Goal: Information Seeking & Learning: Check status

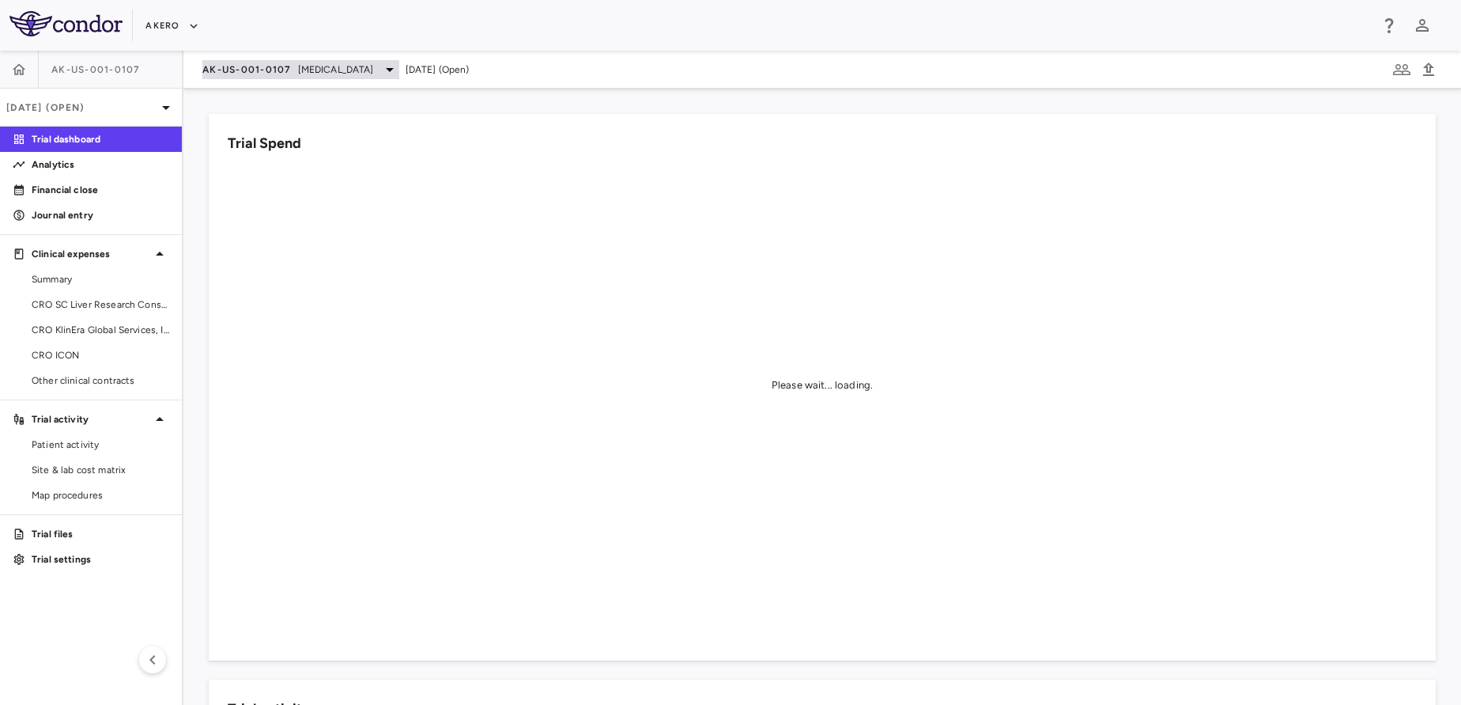
click at [254, 70] on span "AK-US-001-0107" at bounding box center [246, 69] width 89 height 13
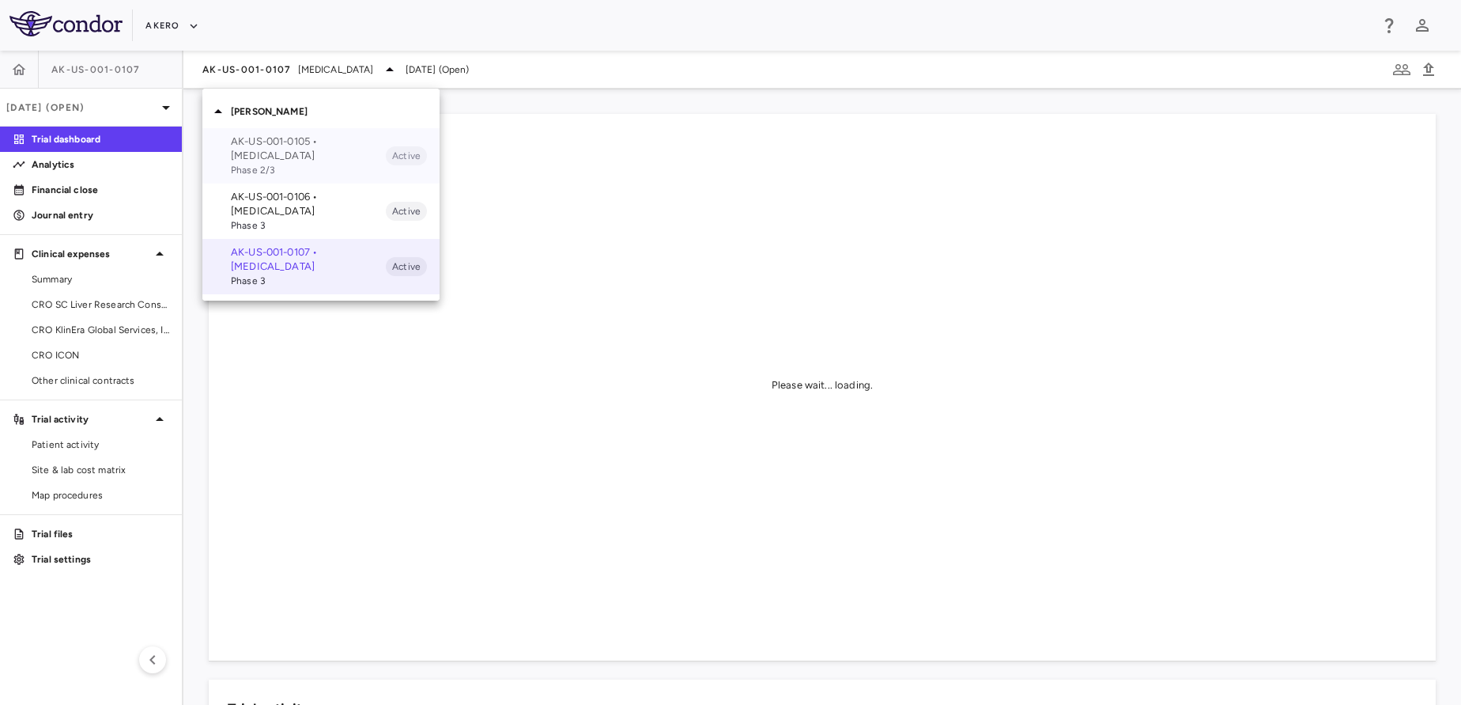
click at [277, 160] on p "AK-US-001-0105 • [MEDICAL_DATA]" at bounding box center [308, 148] width 155 height 28
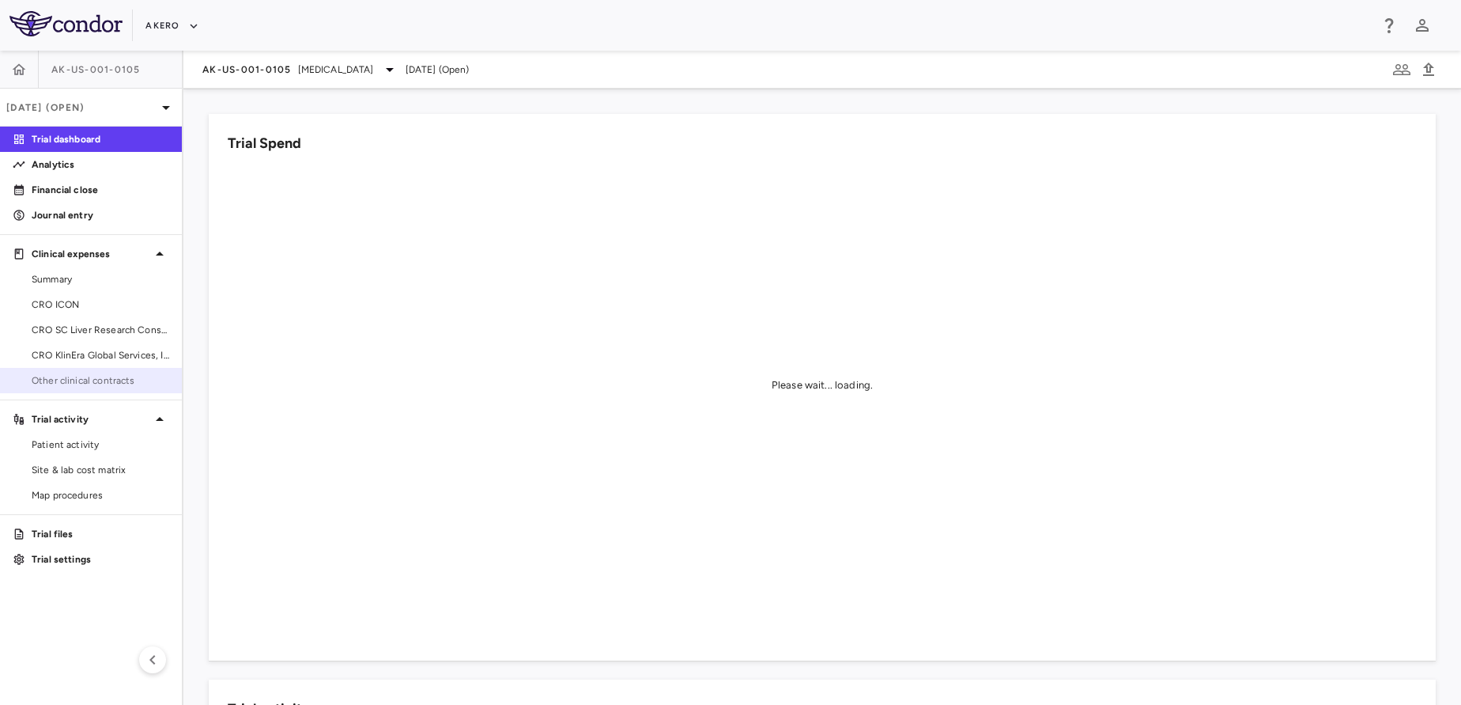
click at [44, 381] on span "Other clinical contracts" at bounding box center [101, 380] width 138 height 14
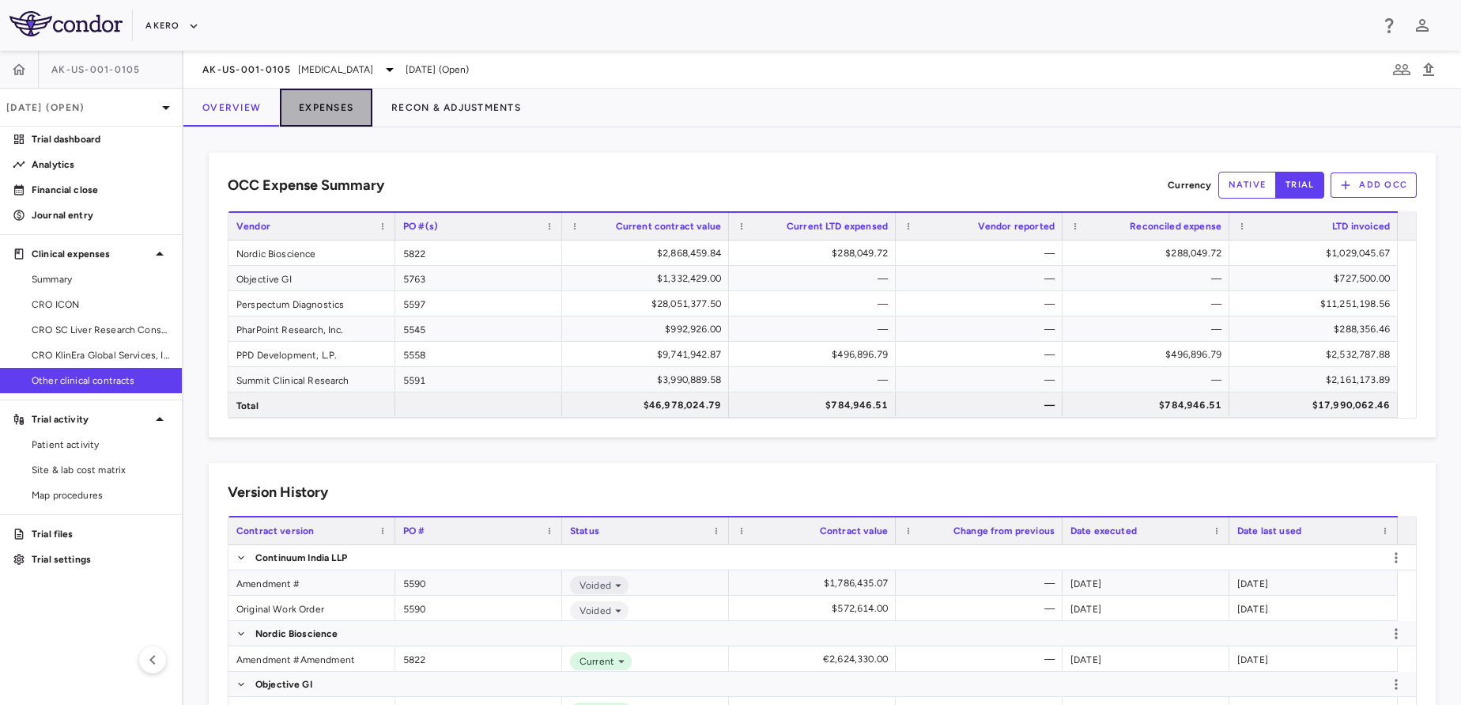
click at [319, 101] on button "Expenses" at bounding box center [326, 108] width 93 height 38
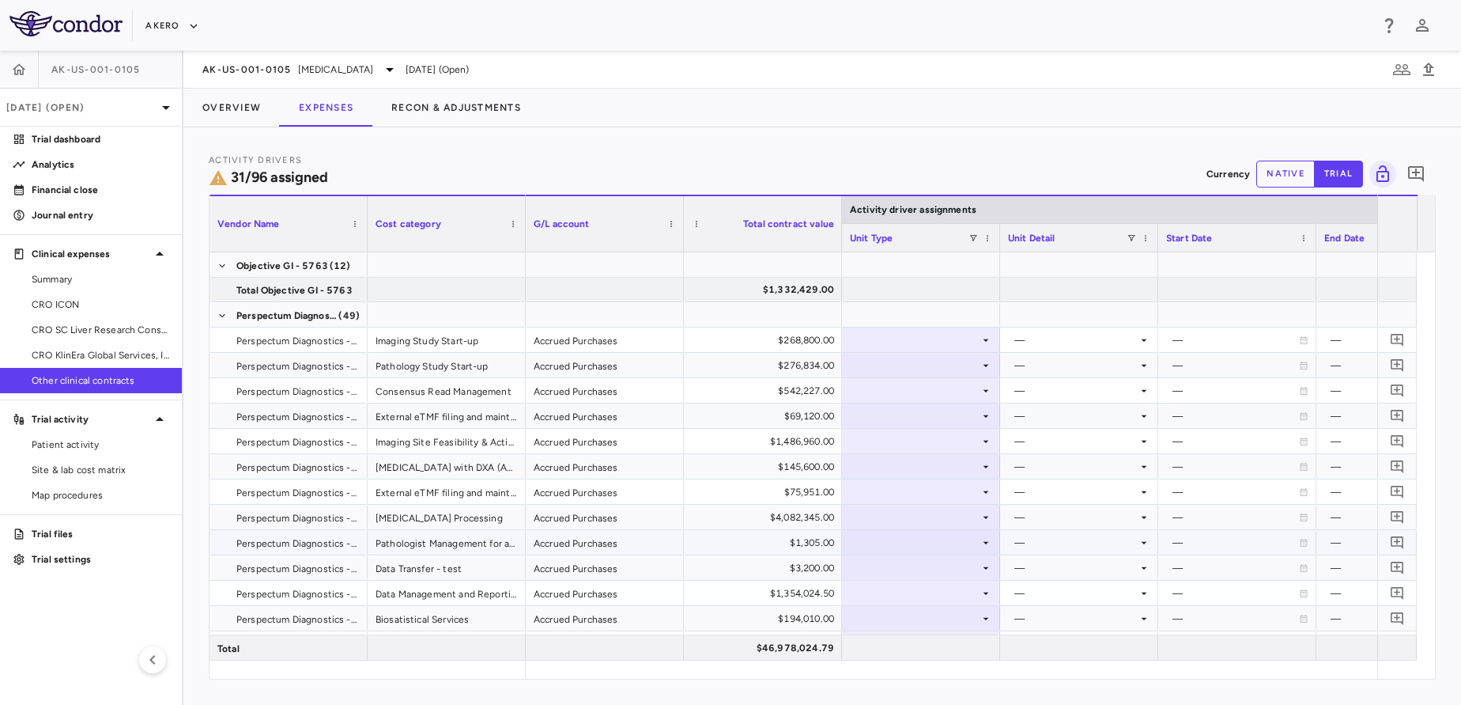
scroll to position [436, 0]
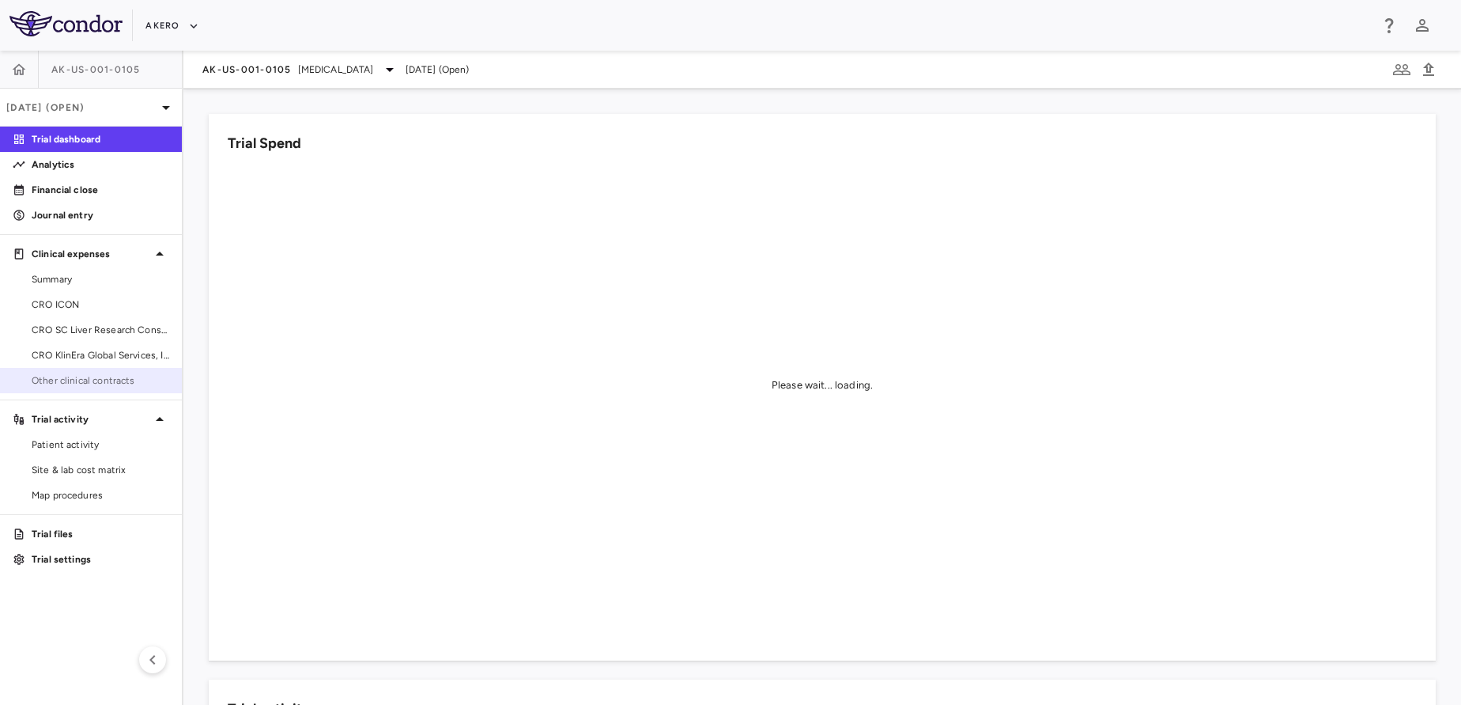
click at [85, 385] on span "Other clinical contracts" at bounding box center [101, 380] width 138 height 14
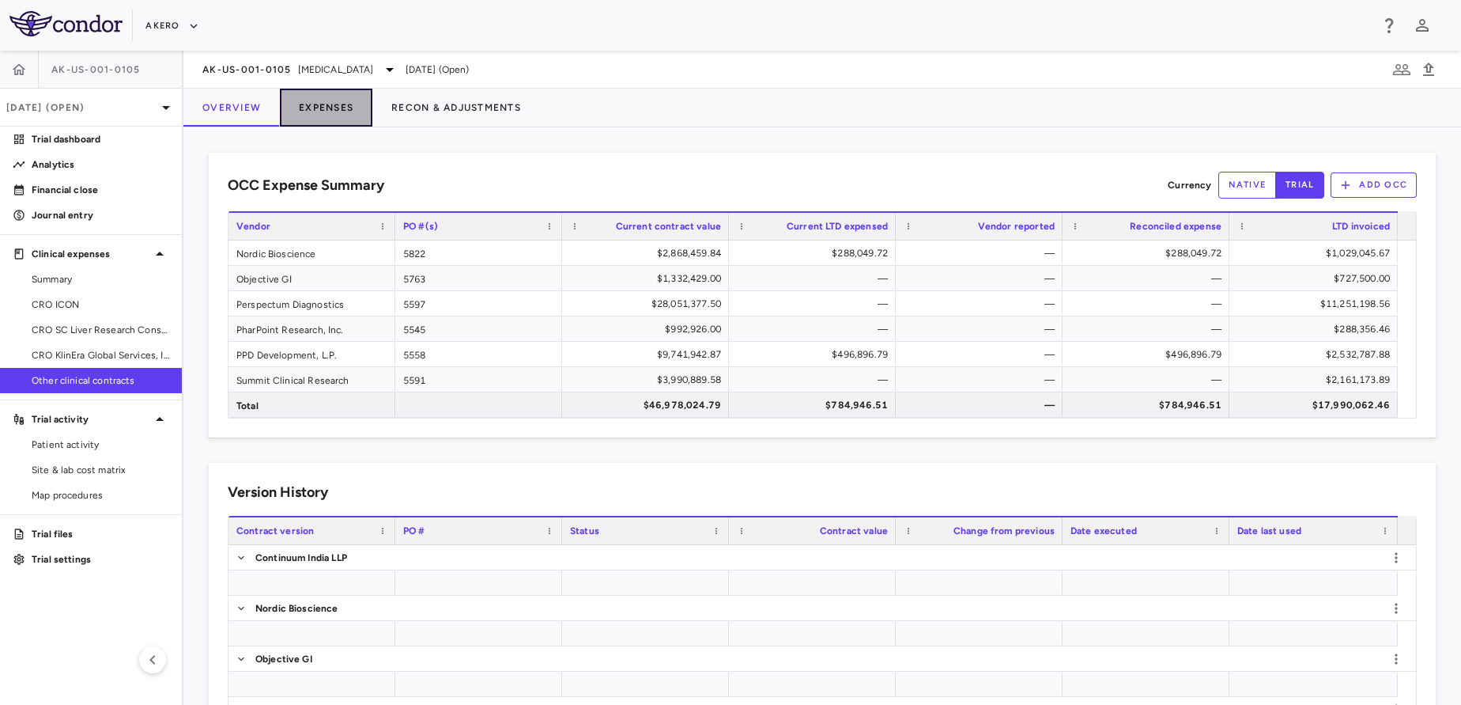
click at [325, 97] on button "Expenses" at bounding box center [326, 108] width 93 height 38
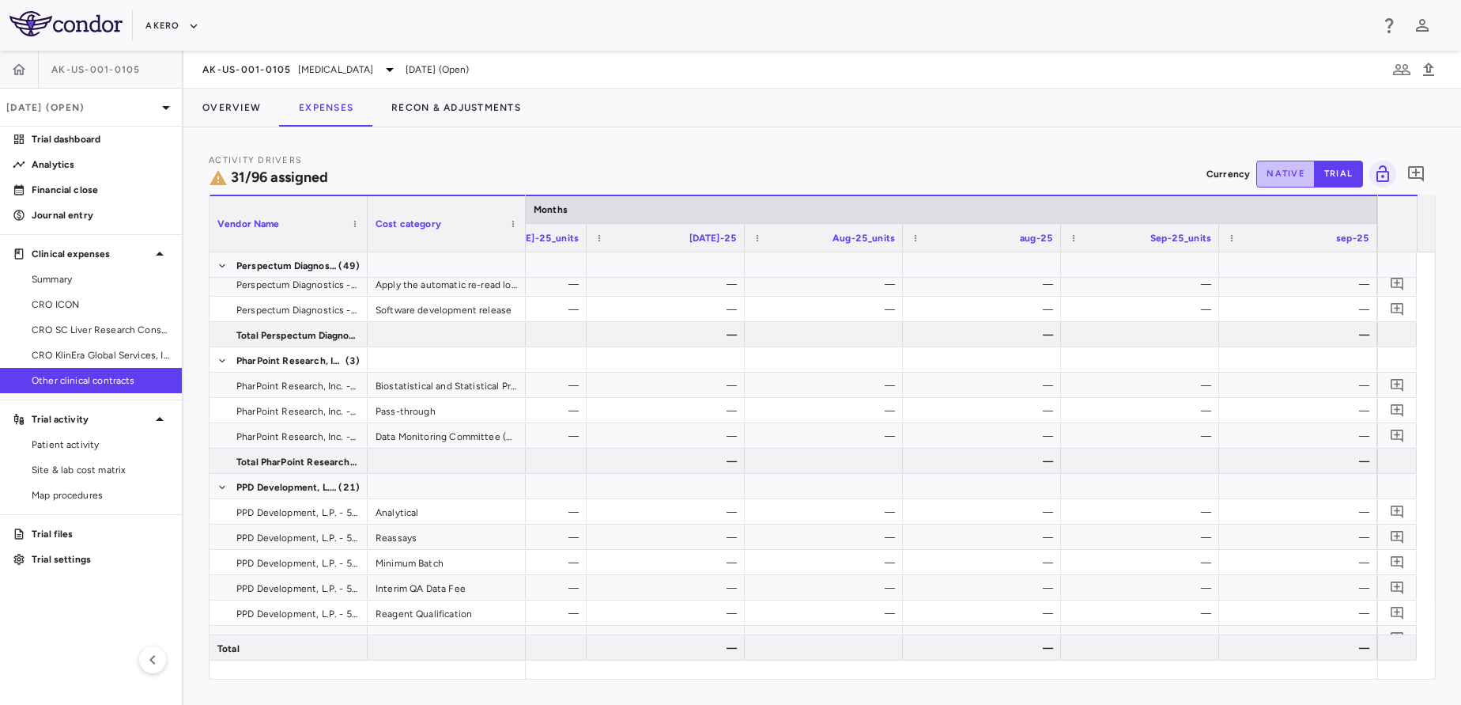
click at [1284, 181] on button "native" at bounding box center [1285, 174] width 59 height 27
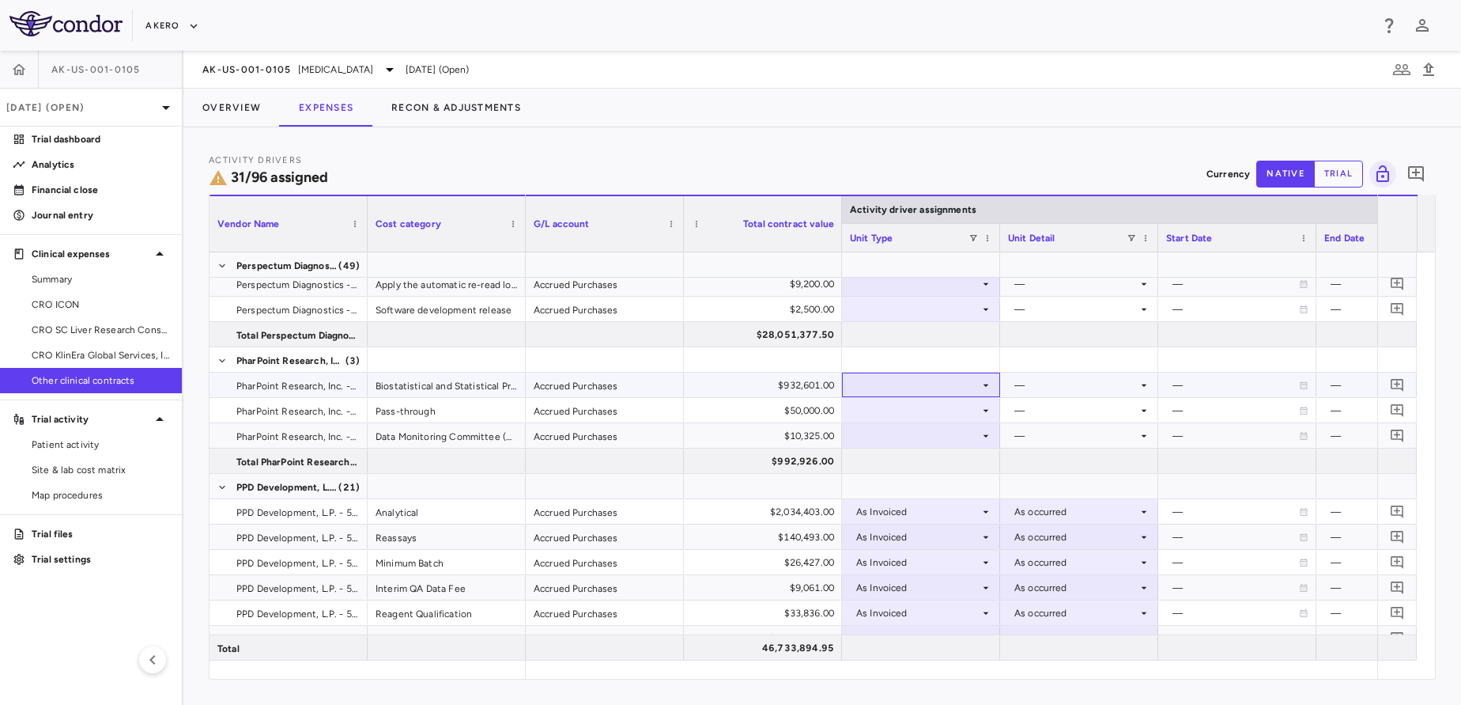
click at [916, 382] on div at bounding box center [921, 384] width 142 height 23
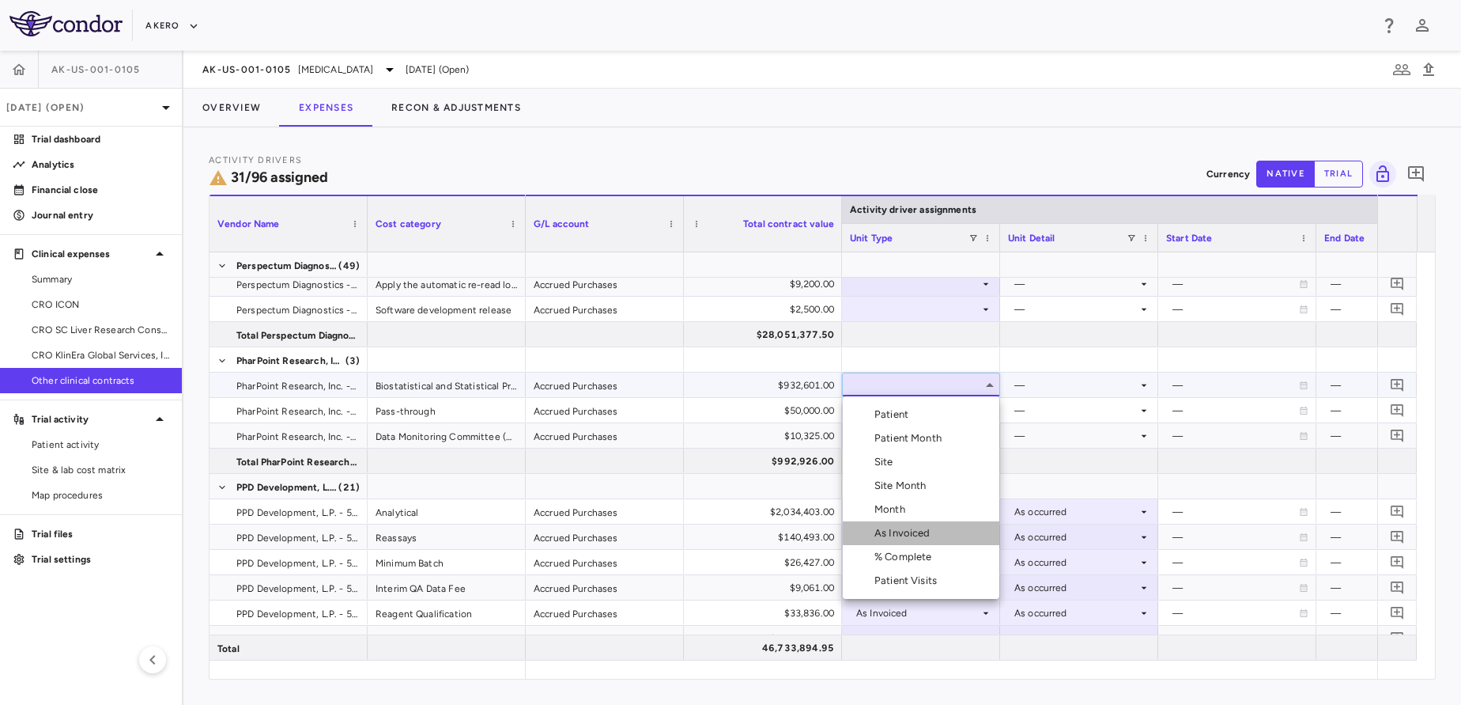
click at [875, 527] on div "As Invoiced" at bounding box center [906, 533] width 62 height 14
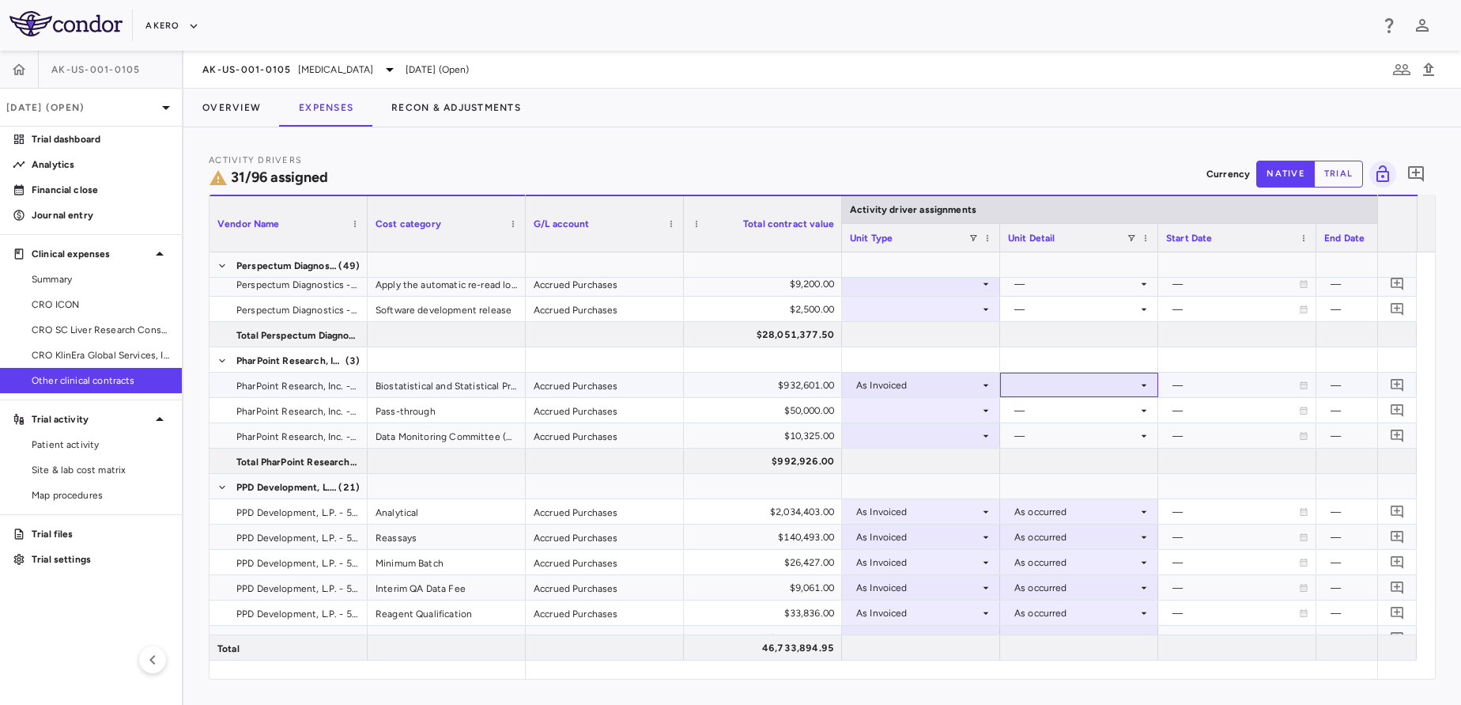
click at [1054, 380] on div at bounding box center [1079, 384] width 142 height 23
click at [1049, 412] on div "As occurred" at bounding box center [1064, 414] width 63 height 14
click at [901, 414] on div at bounding box center [921, 410] width 142 height 23
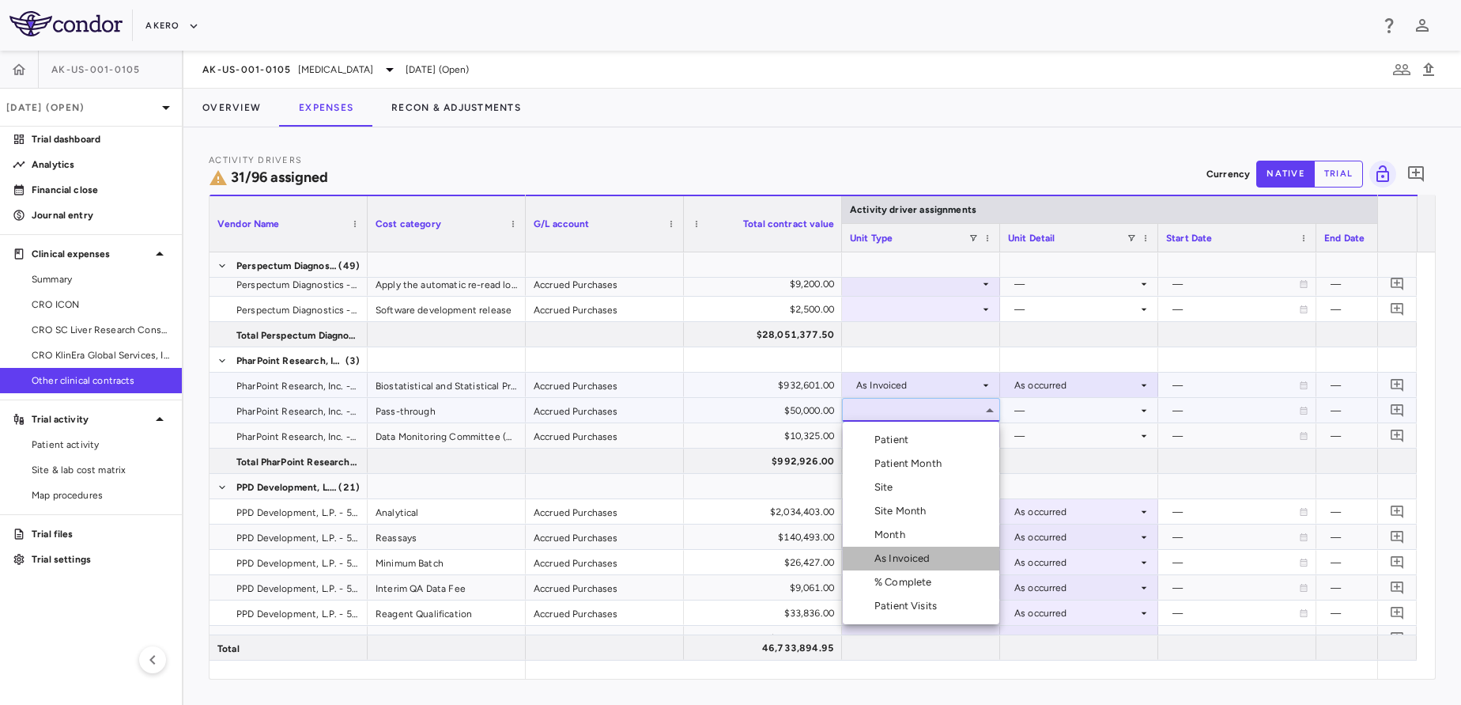
click at [868, 561] on div "As Invoiced" at bounding box center [890, 558] width 94 height 14
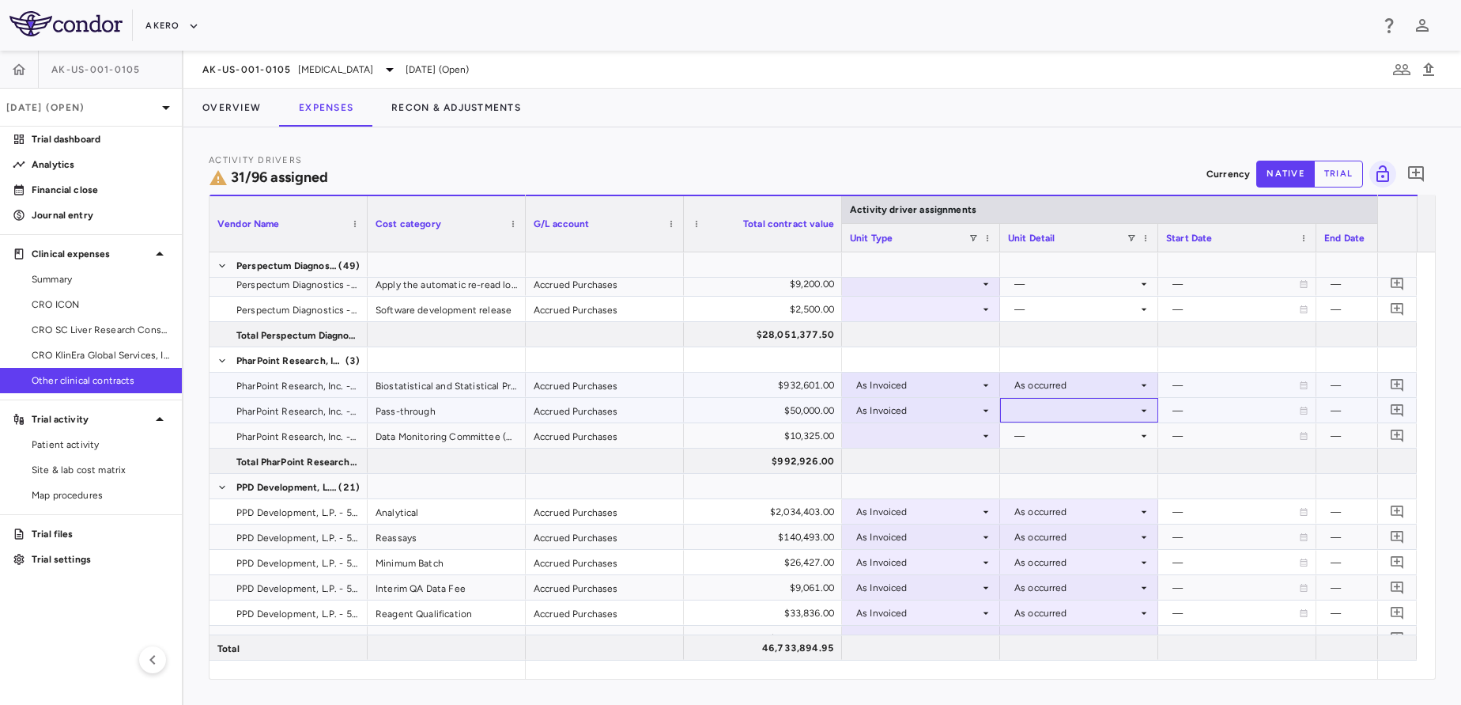
click at [1069, 405] on div at bounding box center [1079, 410] width 142 height 23
click at [1062, 438] on div "As occurred" at bounding box center [1064, 440] width 63 height 14
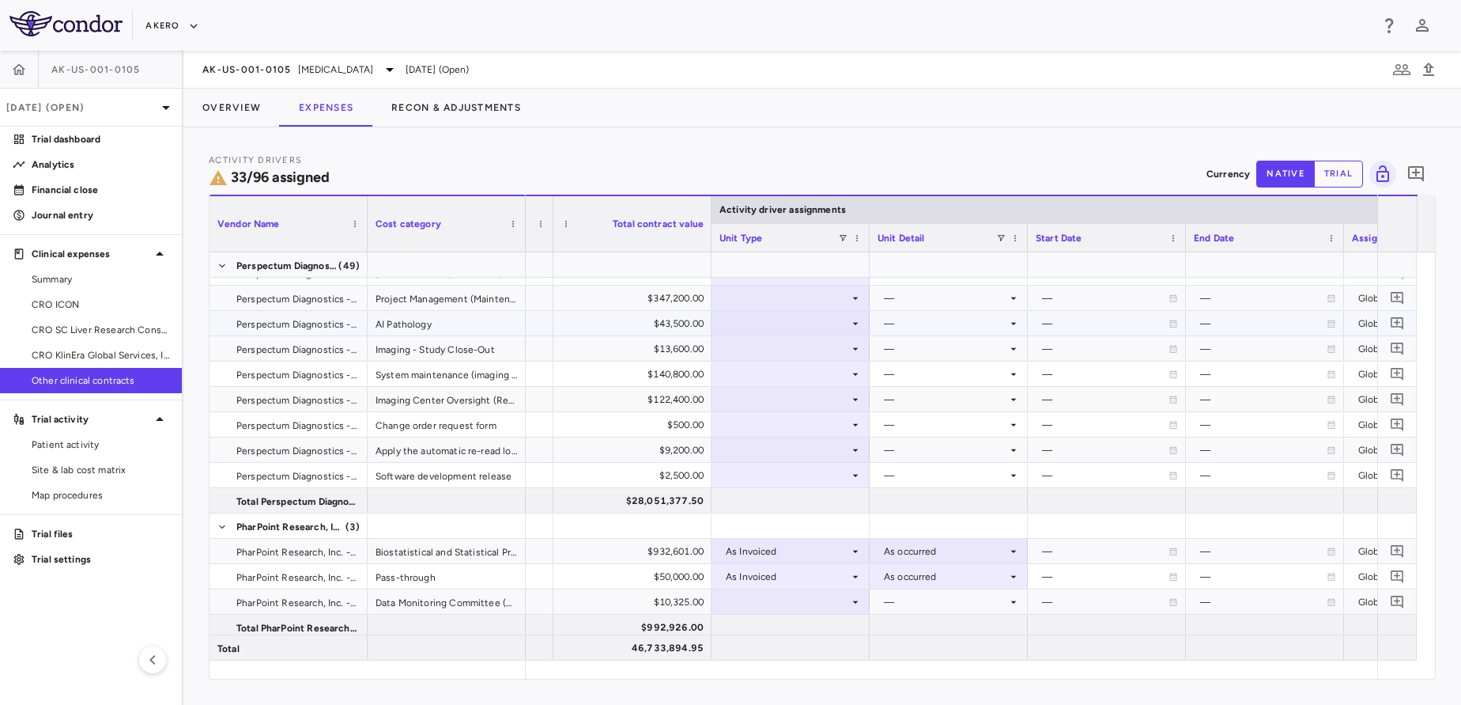
scroll to position [1484, 0]
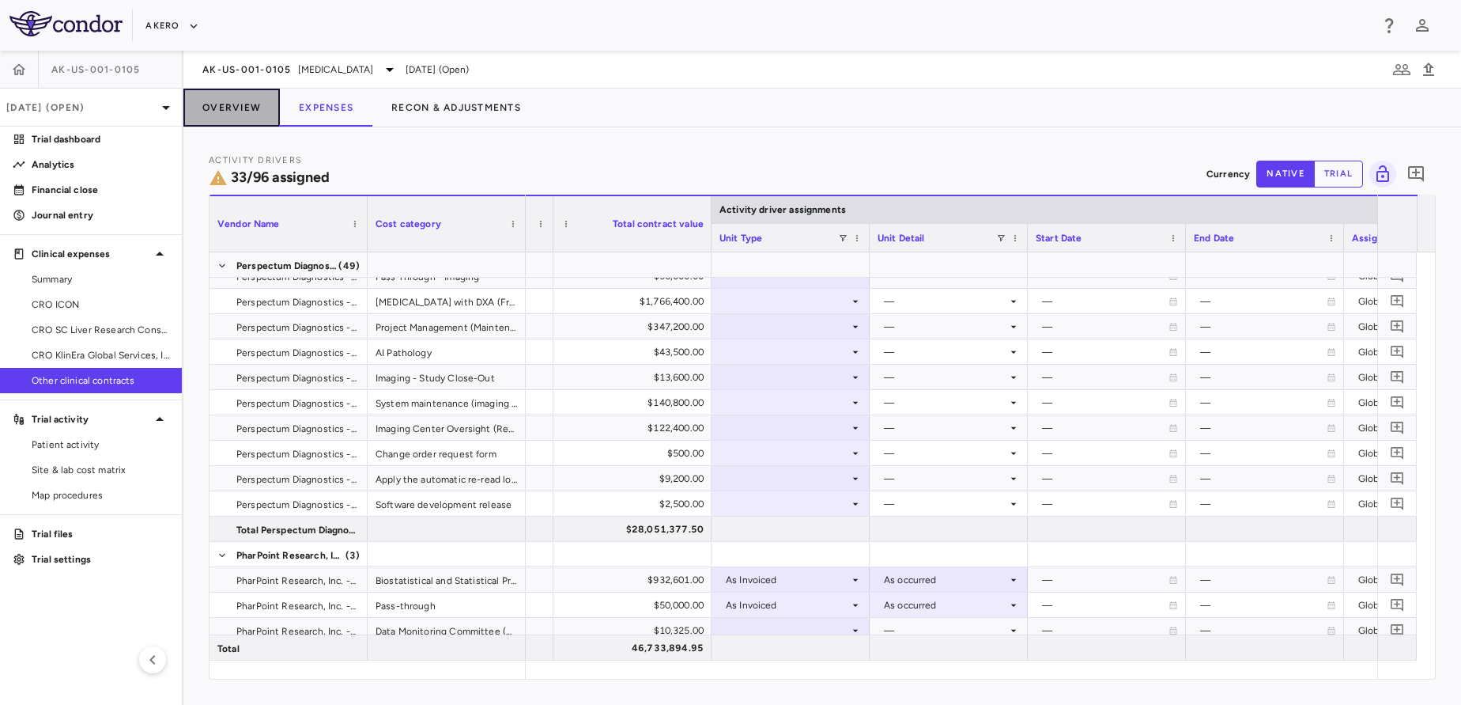
click at [217, 95] on button "Overview" at bounding box center [231, 108] width 96 height 38
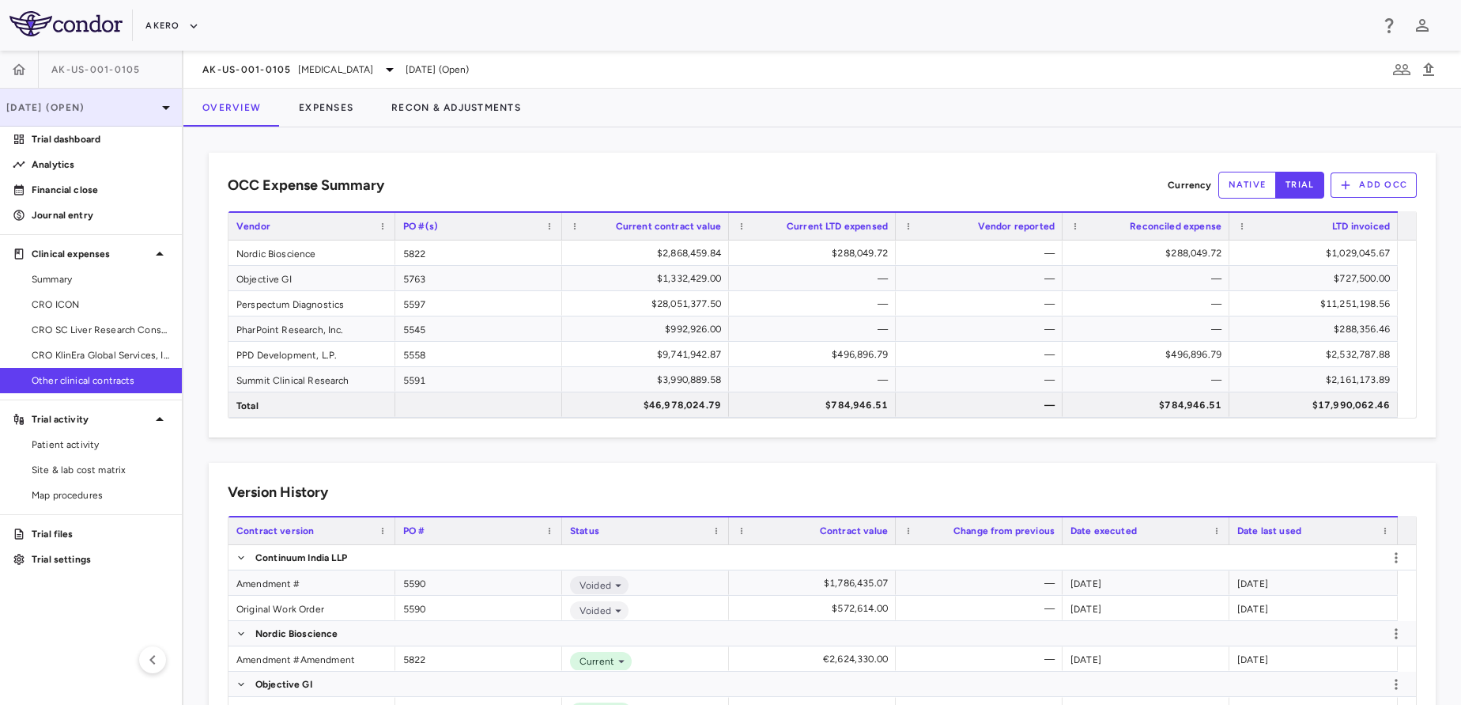
click at [99, 110] on p "[DATE] (Open)" at bounding box center [81, 107] width 150 height 14
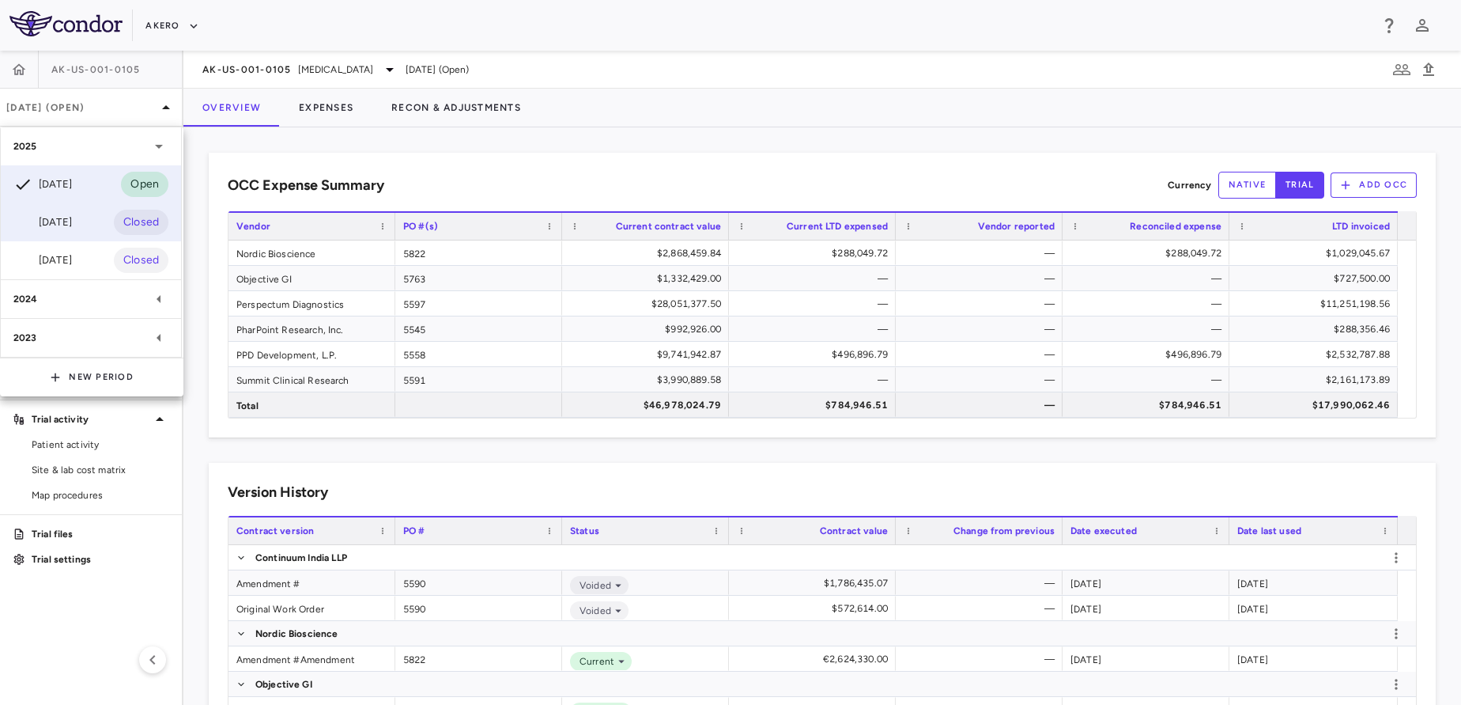
click at [60, 231] on div "[DATE]" at bounding box center [42, 222] width 59 height 19
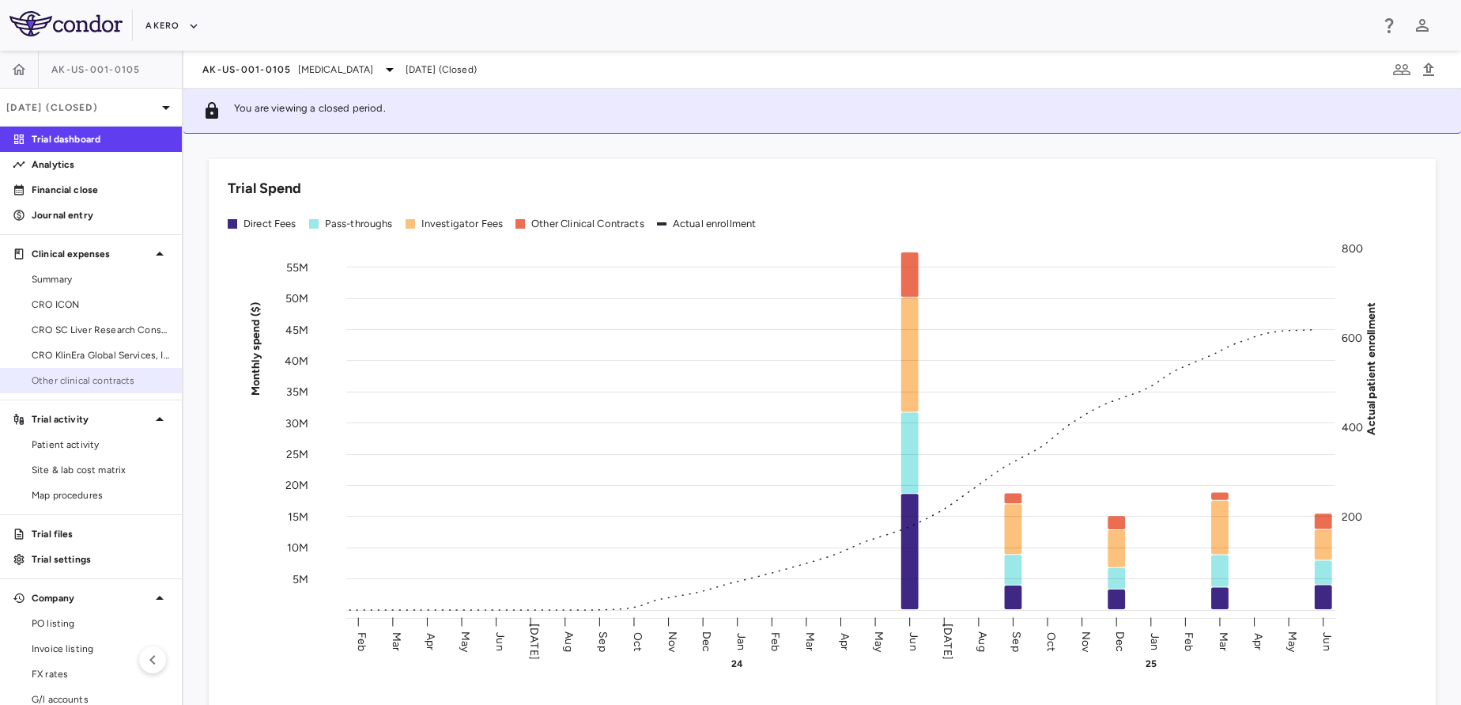
click at [70, 374] on span "Other clinical contracts" at bounding box center [101, 380] width 138 height 14
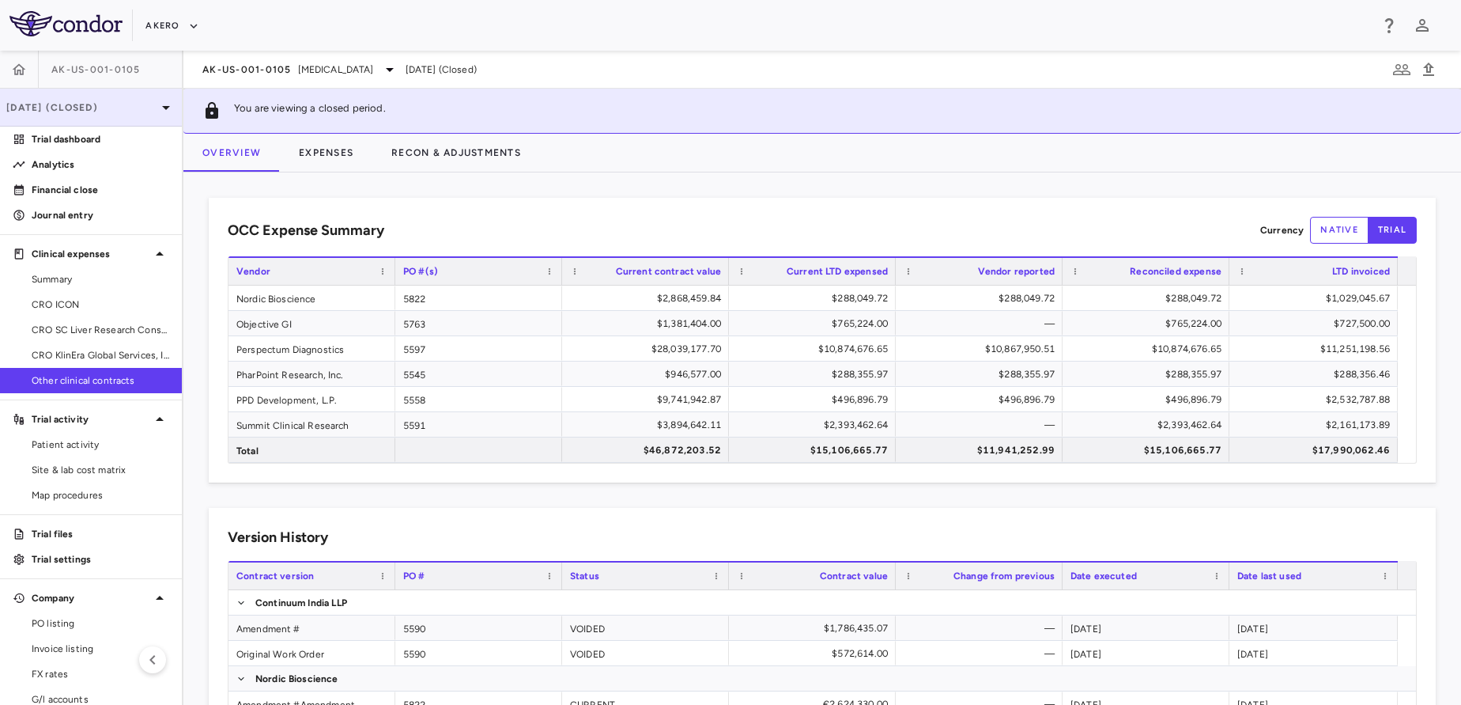
click at [108, 106] on p "[DATE] (Closed)" at bounding box center [81, 107] width 150 height 14
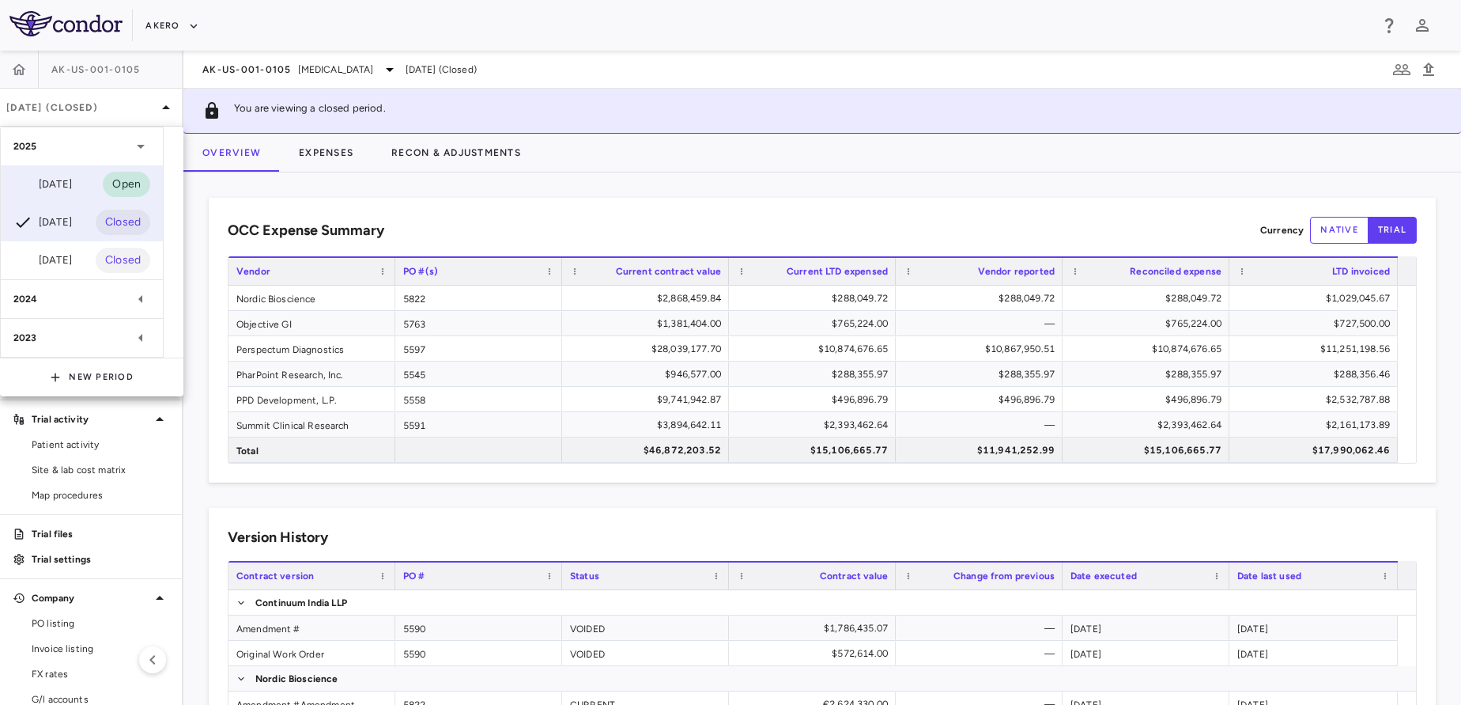
click at [64, 187] on div "[DATE]" at bounding box center [42, 184] width 59 height 19
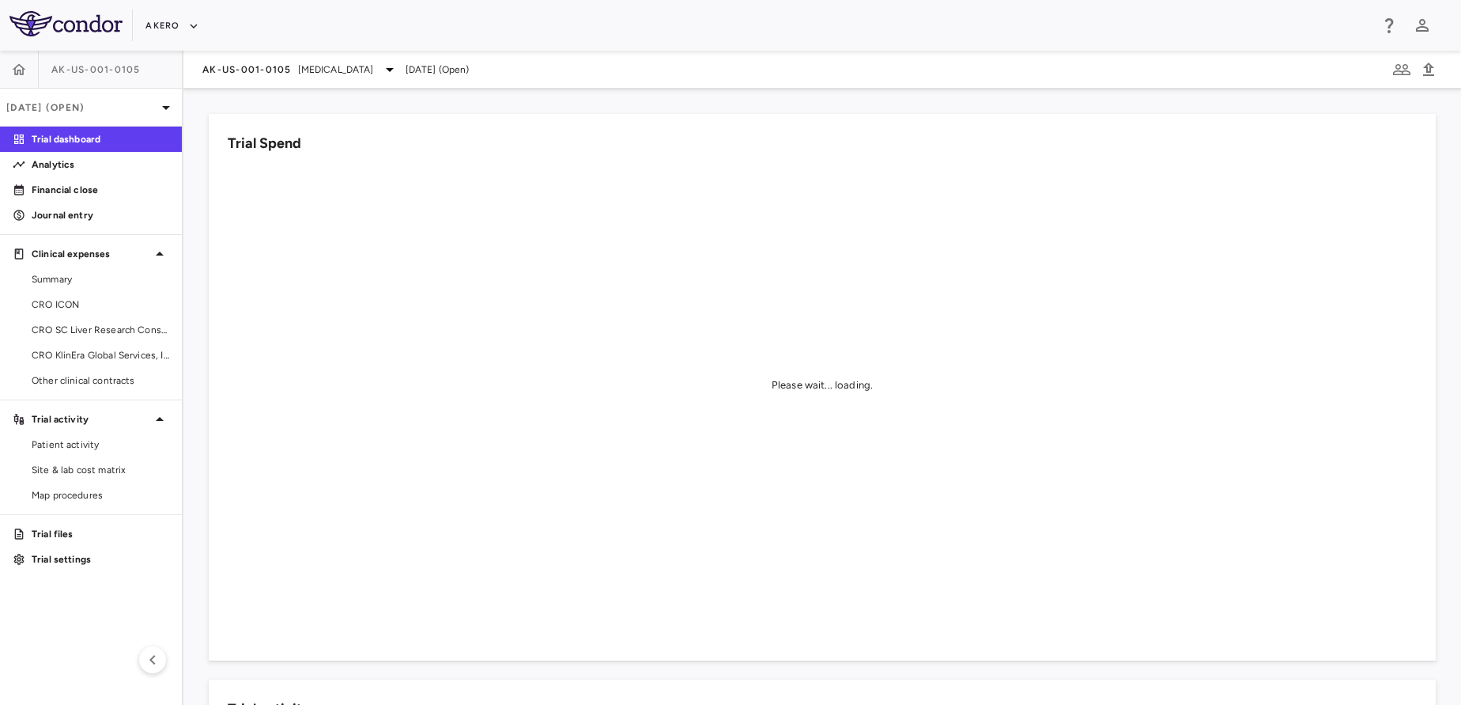
click at [323, 60] on div "AK-US-001-0105 [MEDICAL_DATA]" at bounding box center [300, 69] width 197 height 19
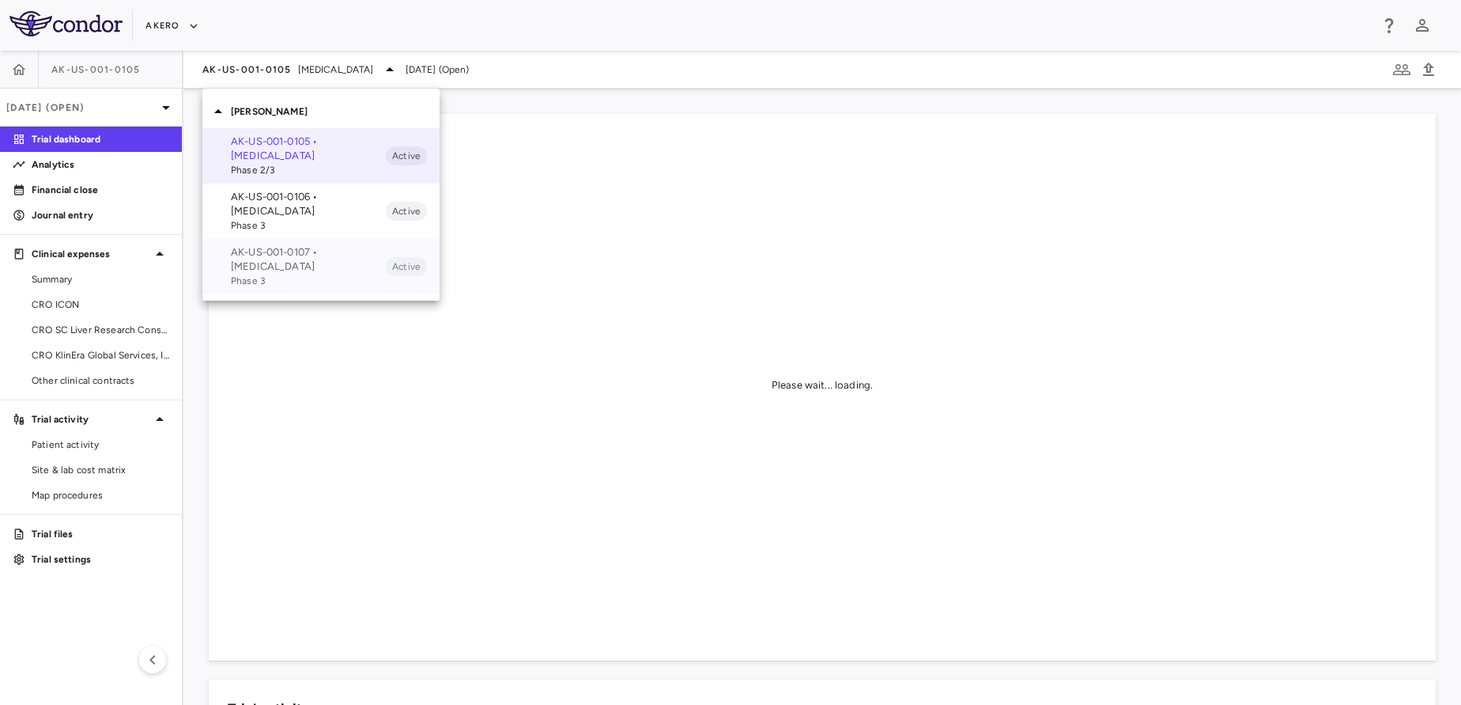
click at [300, 254] on p "AK-US-001-0107 • [MEDICAL_DATA]" at bounding box center [308, 259] width 155 height 28
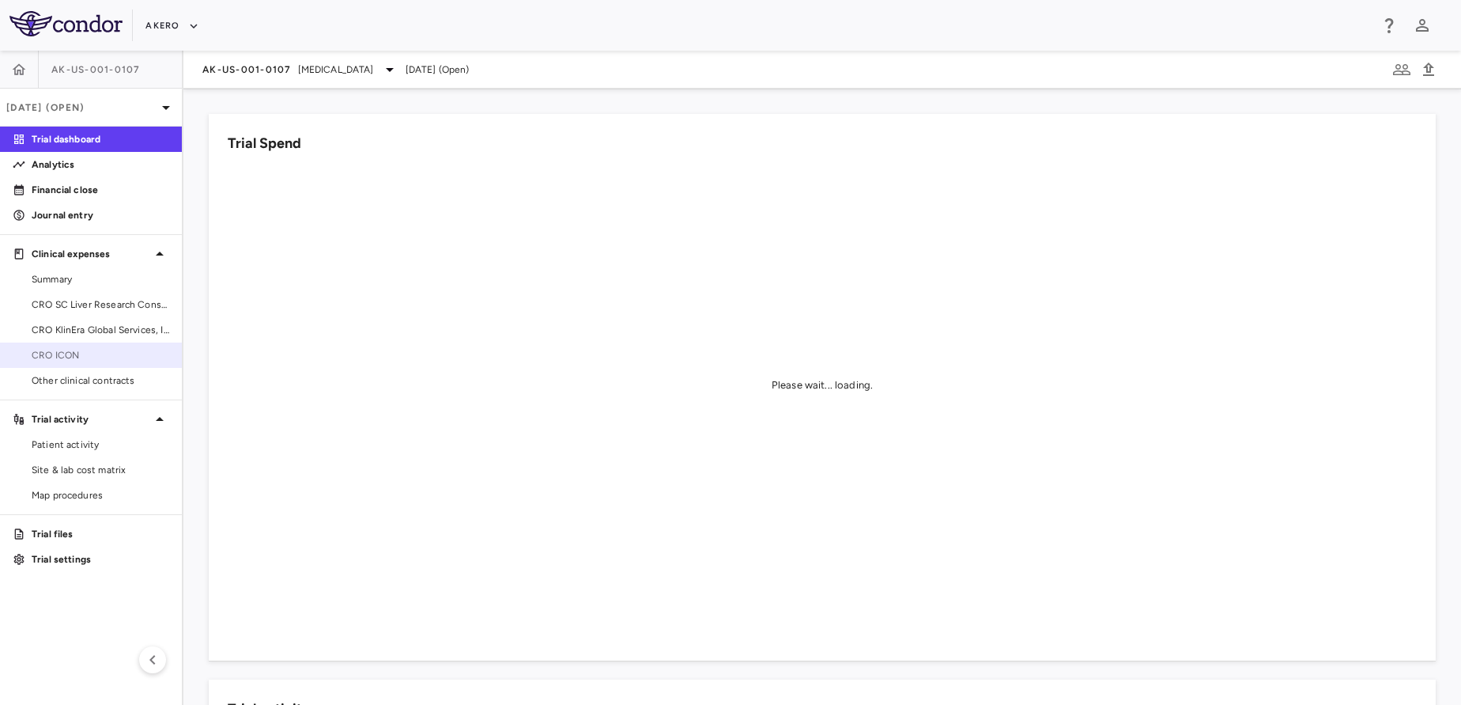
click at [56, 359] on span "CRO ICON" at bounding box center [101, 355] width 138 height 14
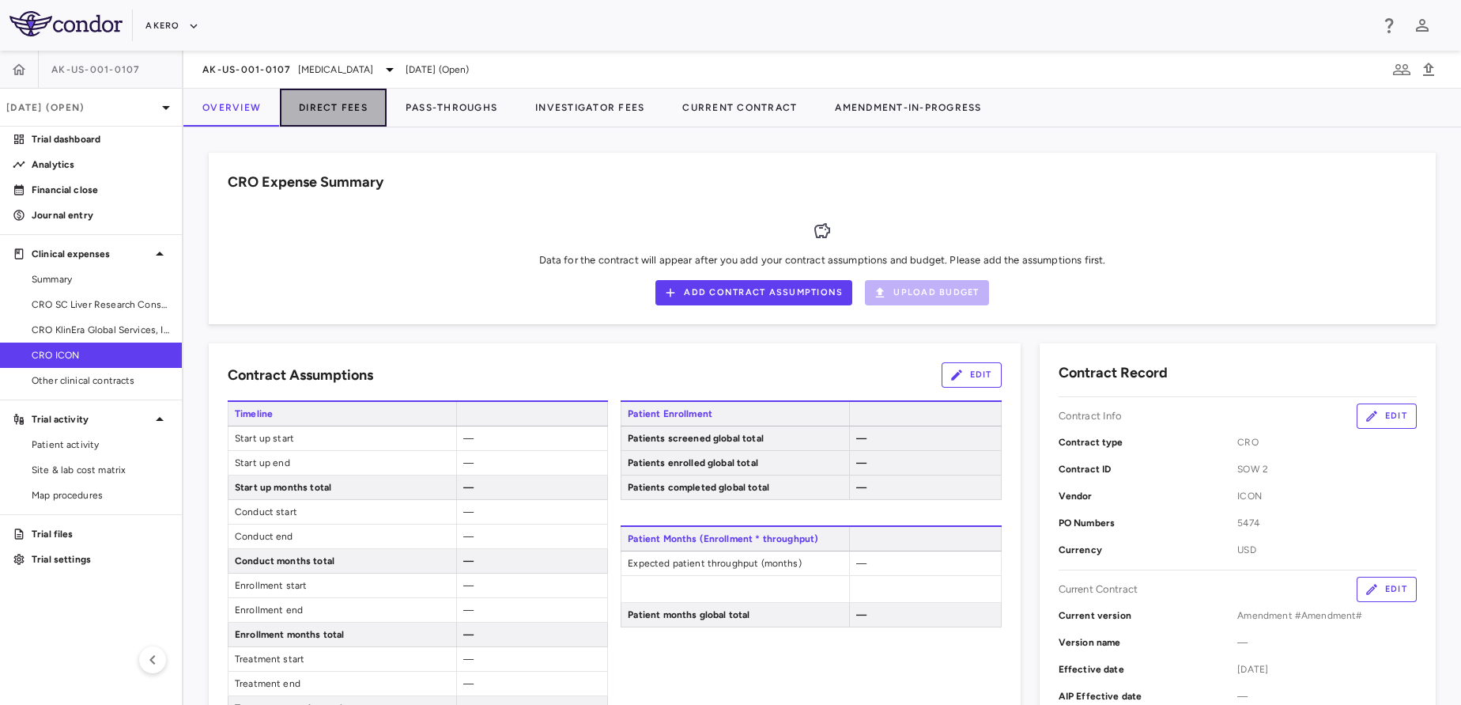
click at [338, 106] on button "Direct Fees" at bounding box center [333, 108] width 107 height 38
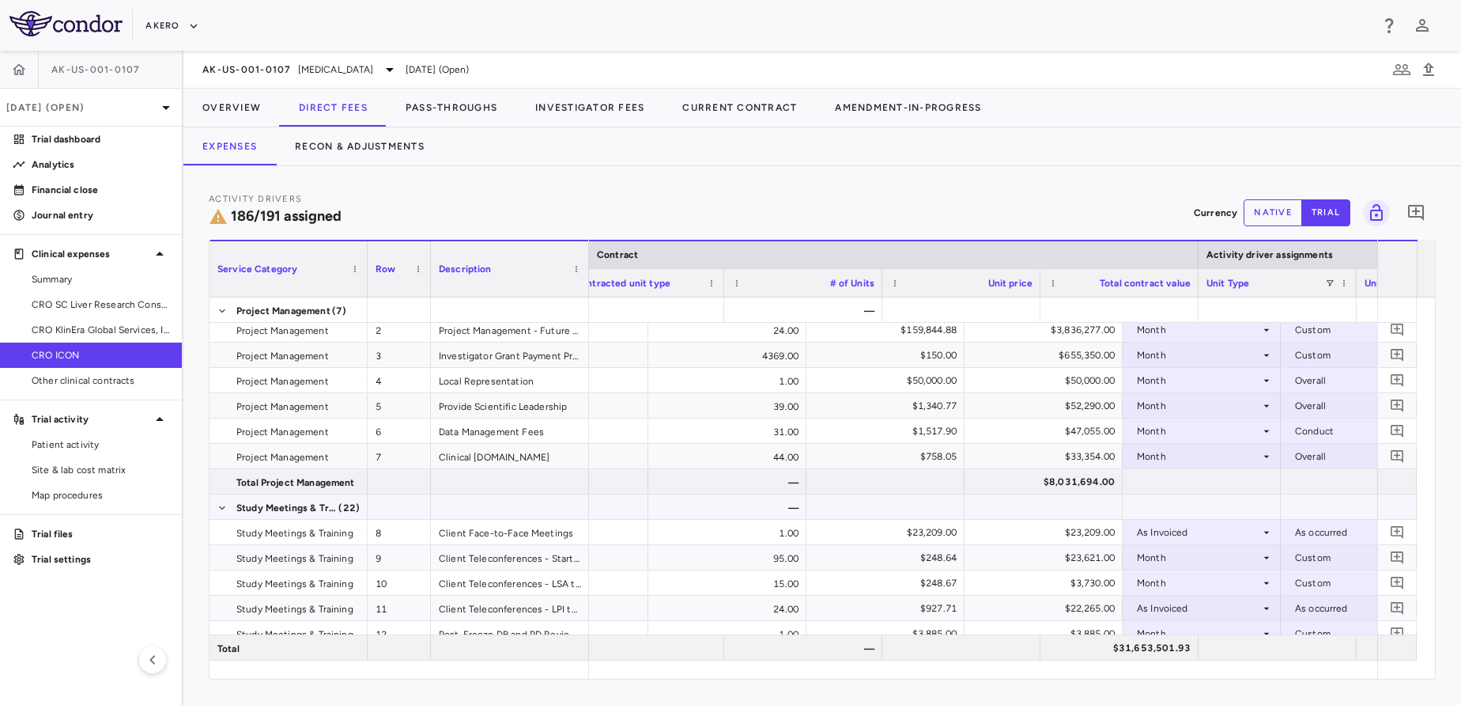
scroll to position [0, 417]
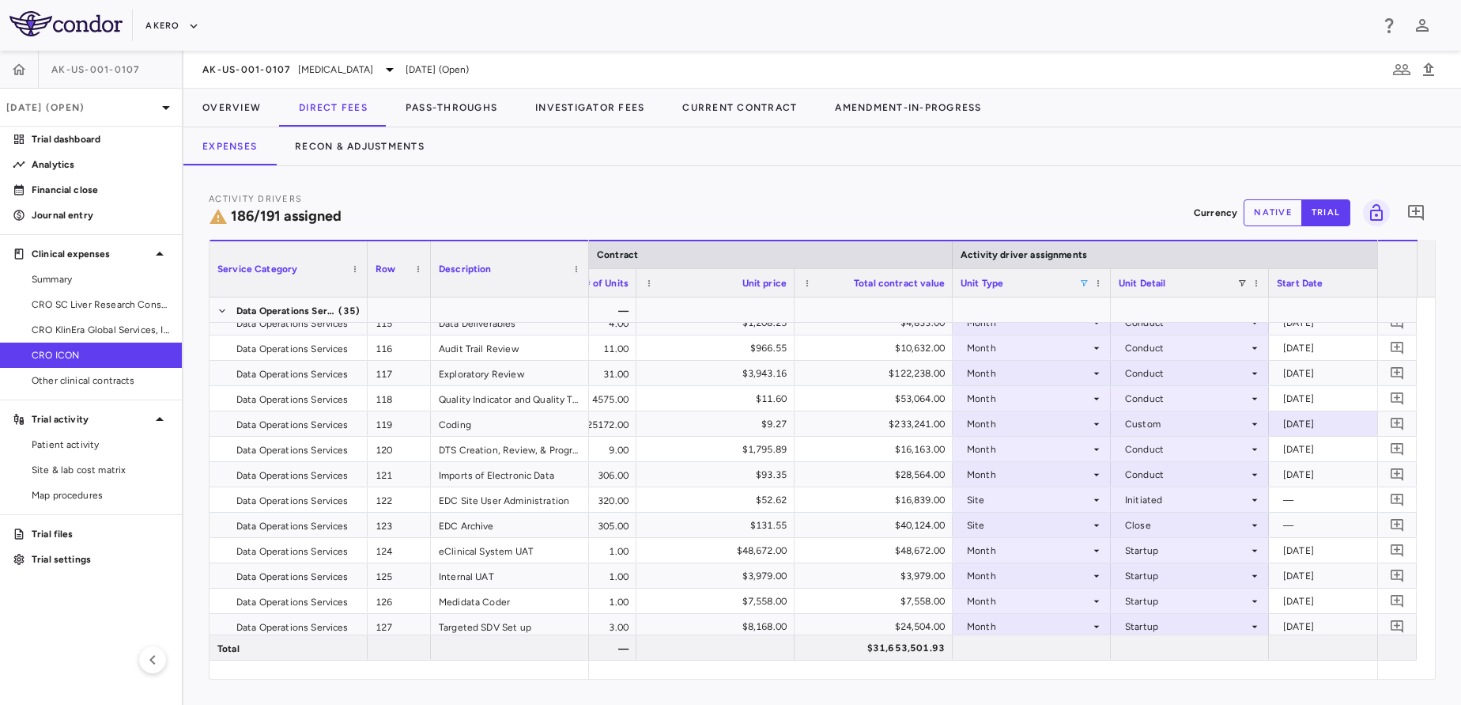
click at [1085, 284] on span at bounding box center [1083, 282] width 9 height 9
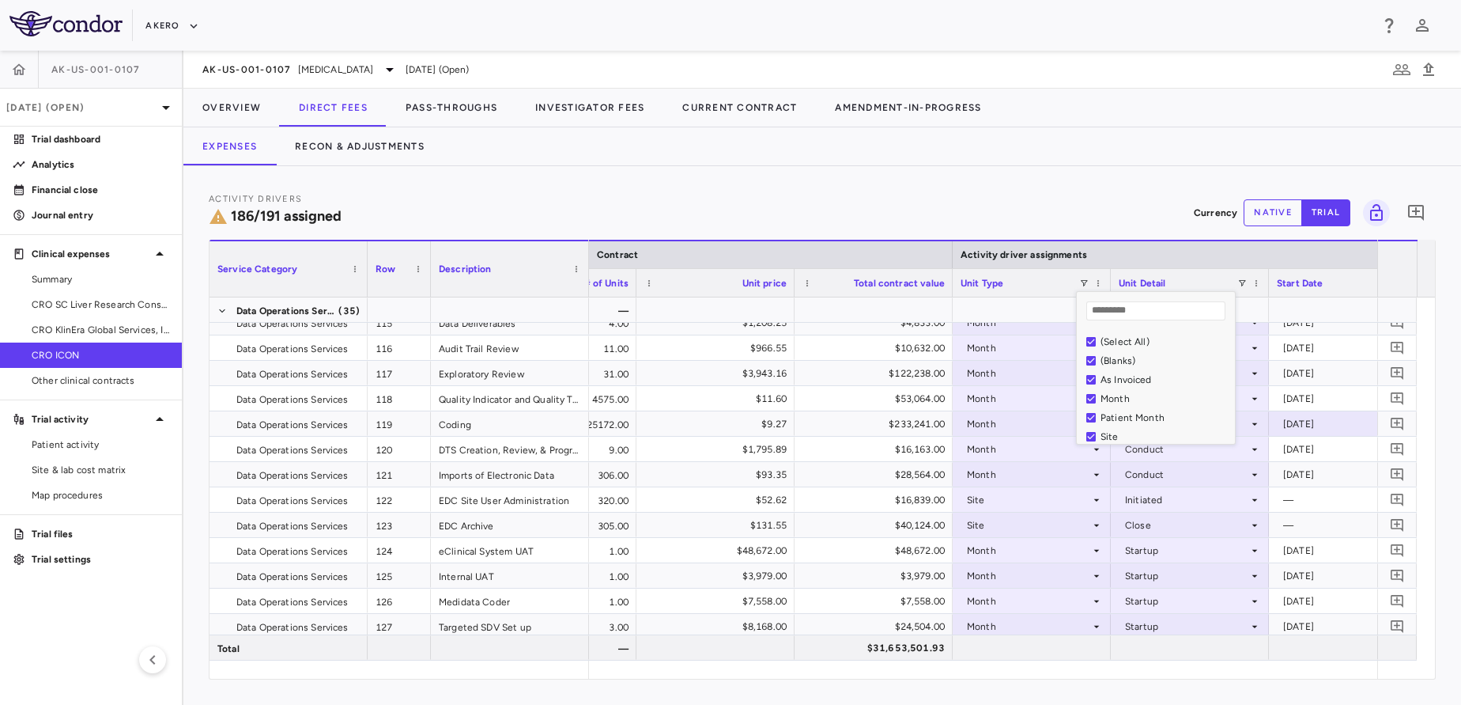
click at [1113, 339] on div "(Select All)" at bounding box center [1166, 341] width 130 height 11
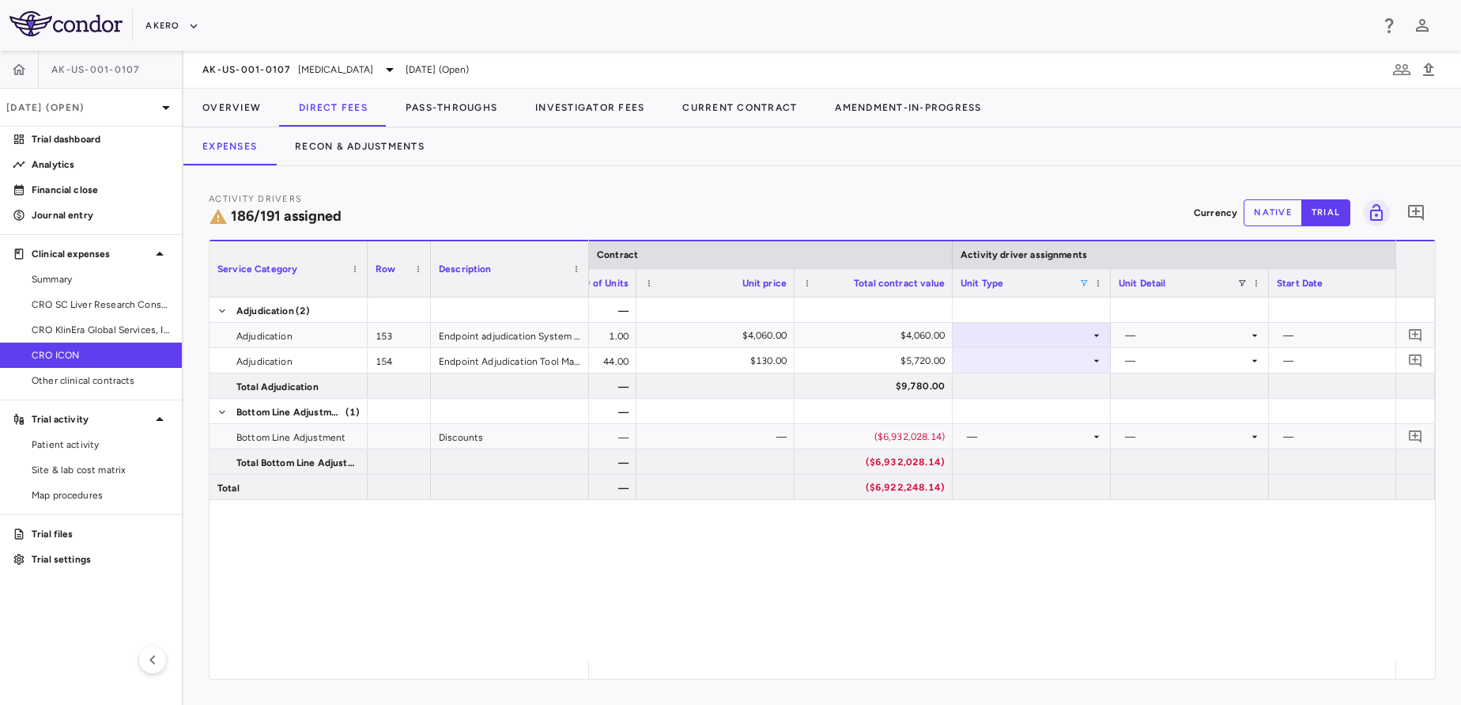
click at [1011, 505] on div "— Study 1.00 $4,060.00 $4,060.00 — — — Month 44.00 $130.00 $5,720.00 — — — — $9…" at bounding box center [992, 478] width 807 height 363
click at [1084, 283] on span at bounding box center [1083, 282] width 9 height 9
click at [1110, 338] on div "(Select All)" at bounding box center [1166, 341] width 130 height 11
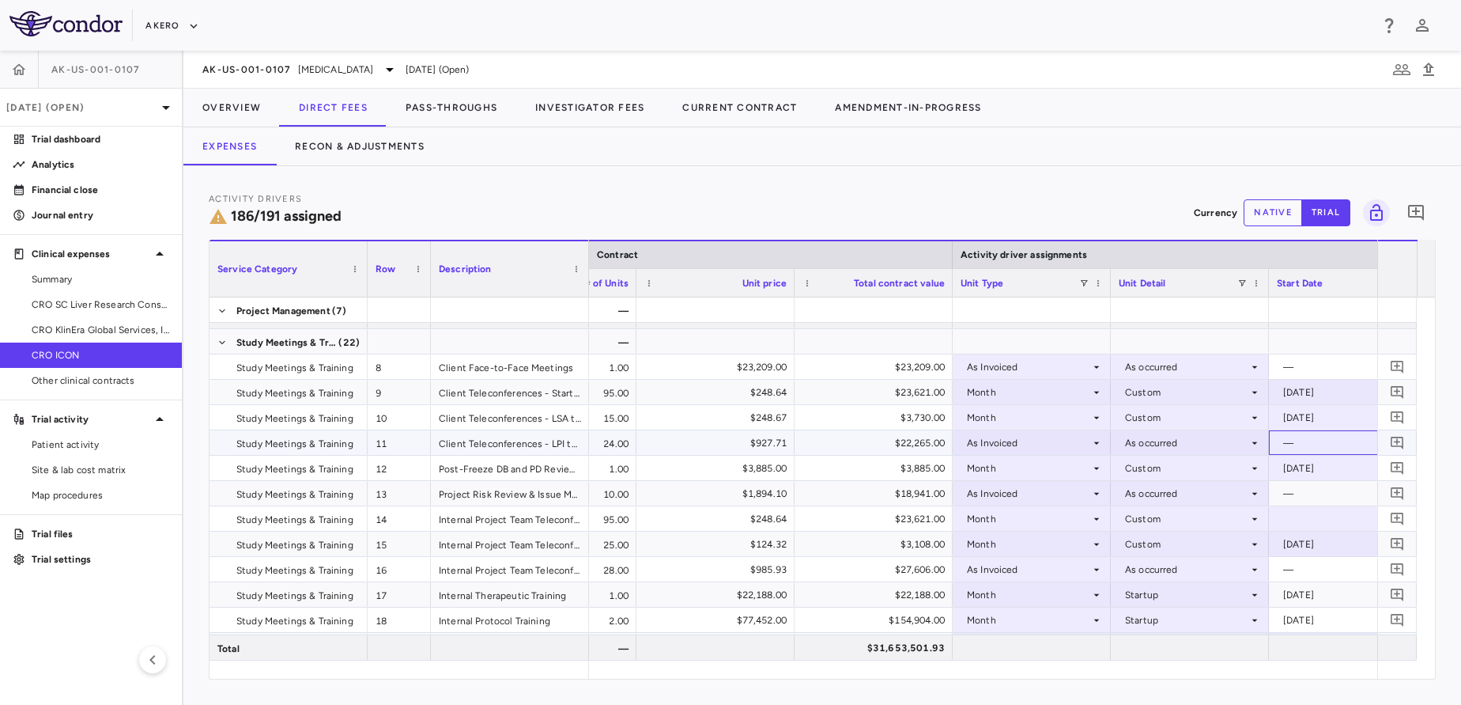
click at [1279, 444] on div "—" at bounding box center [1348, 442] width 142 height 23
click at [1298, 521] on div at bounding box center [1348, 518] width 142 height 23
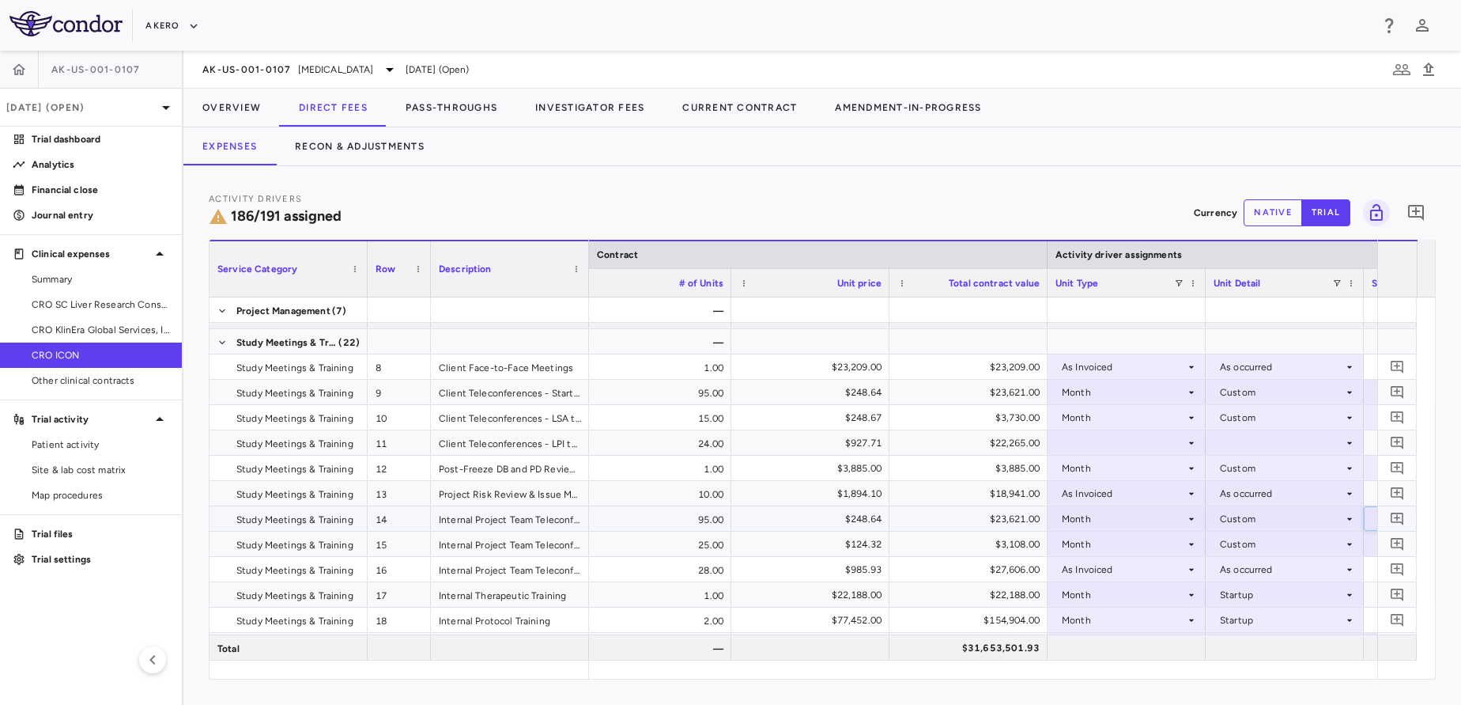
scroll to position [0, 796]
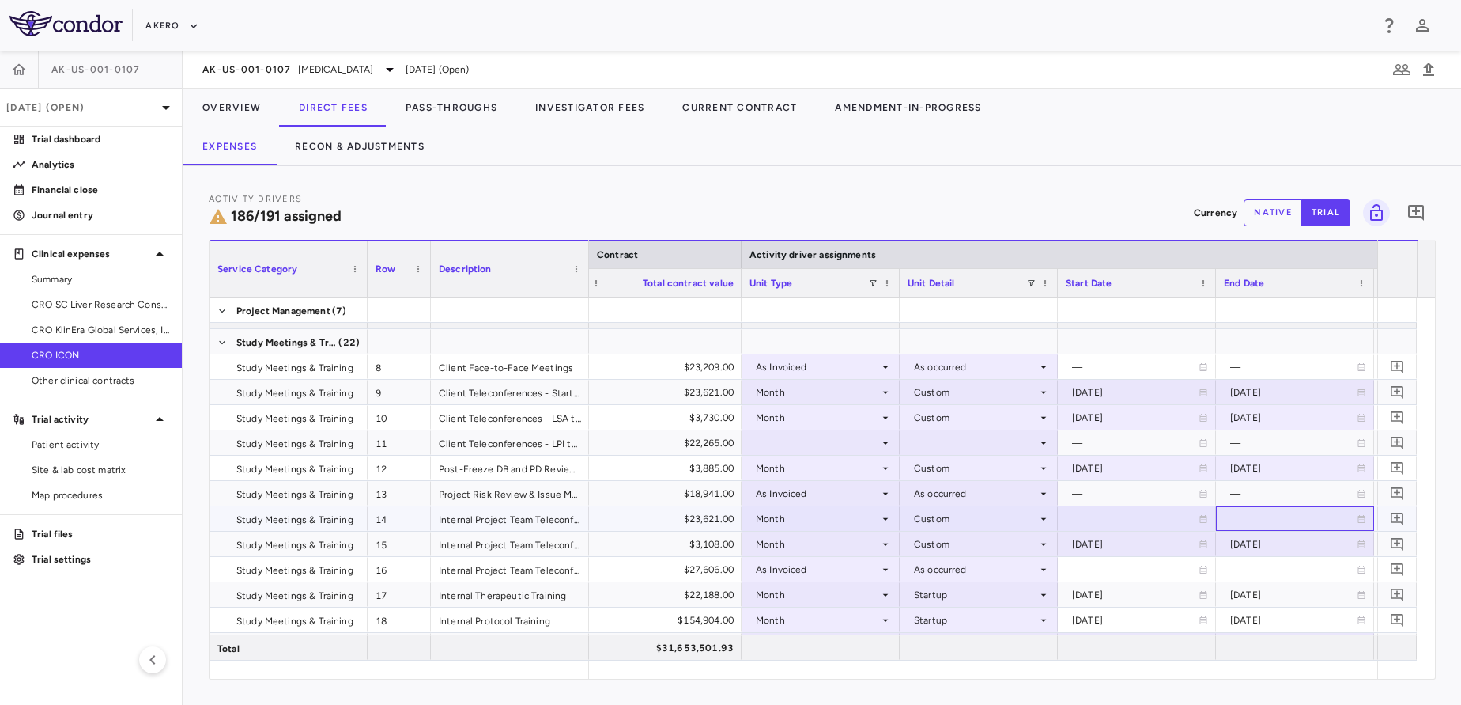
click at [1287, 519] on div at bounding box center [1295, 518] width 142 height 23
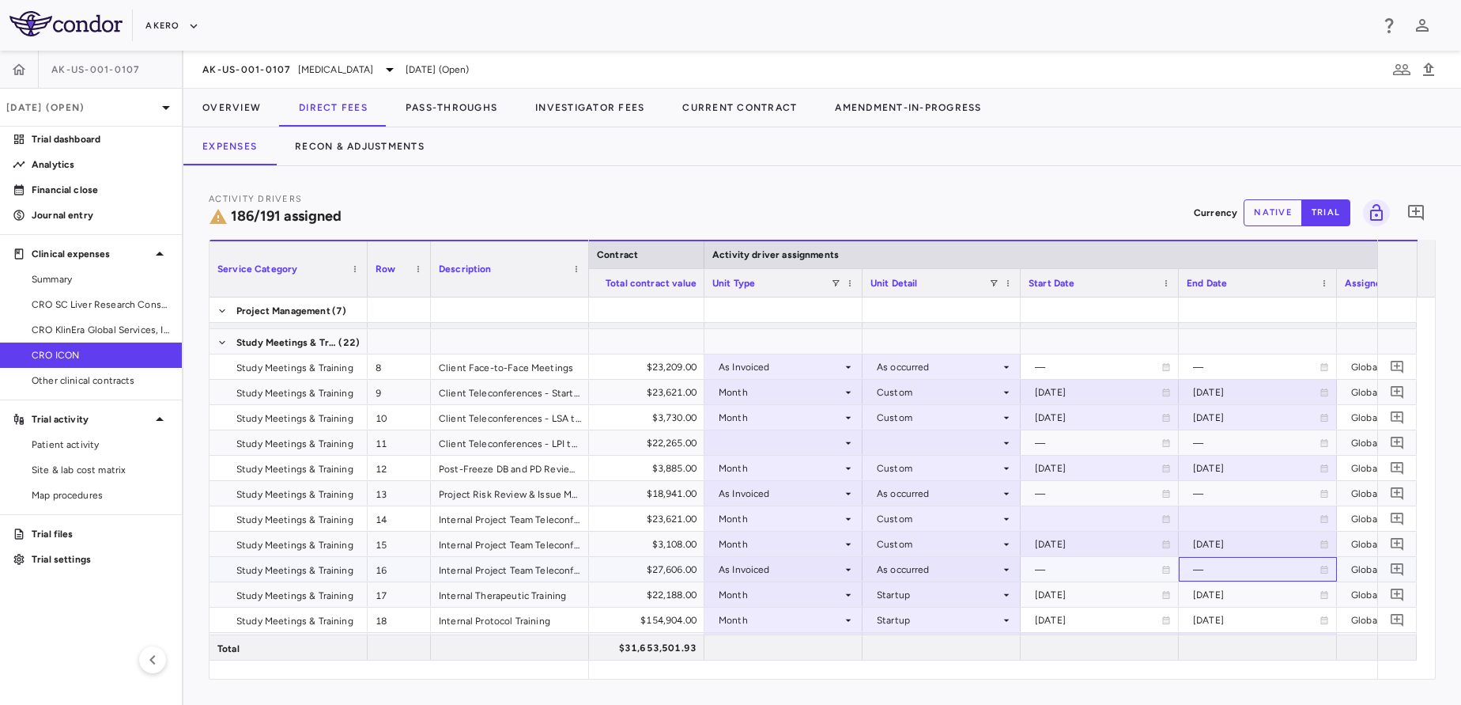
click at [1294, 562] on div "—" at bounding box center [1256, 569] width 127 height 25
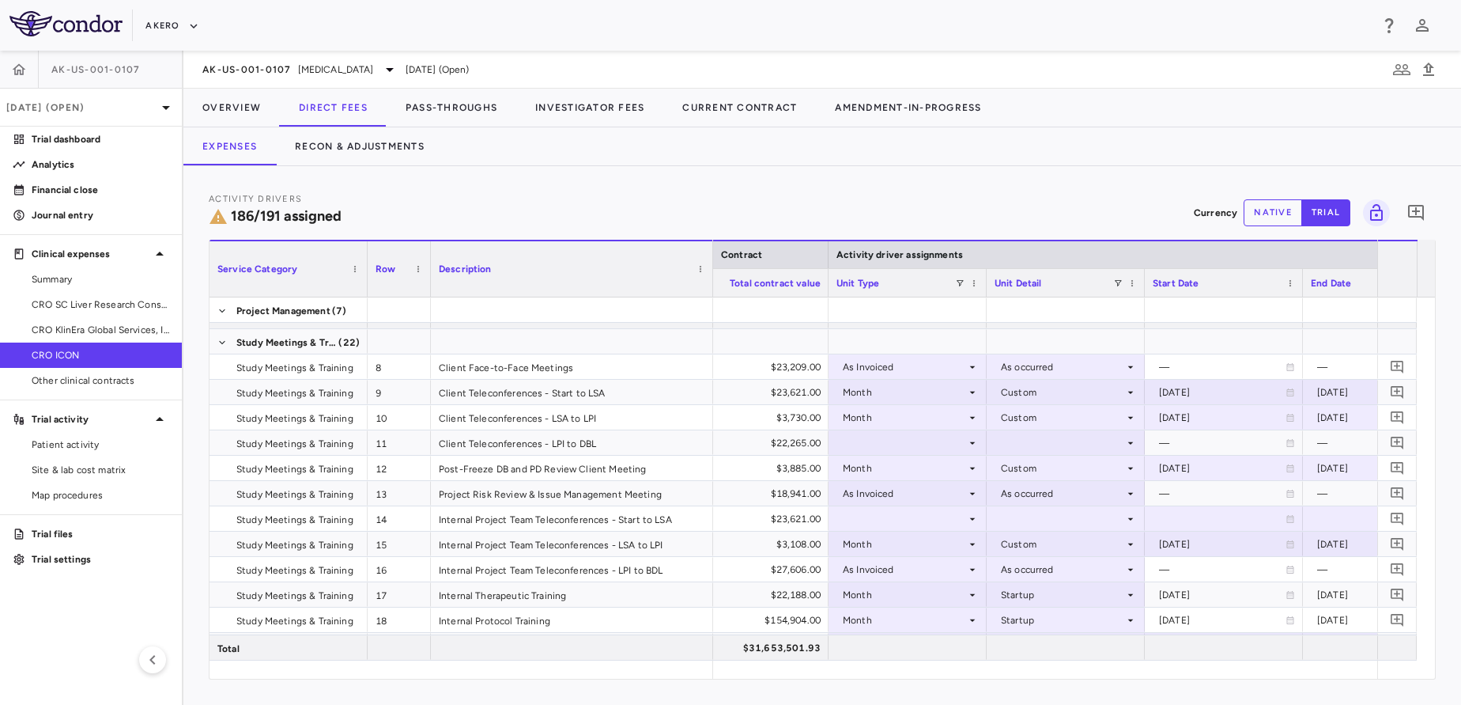
drag, startPoint x: 585, startPoint y: 259, endPoint x: 709, endPoint y: 263, distance: 124.2
click at [709, 263] on div at bounding box center [712, 268] width 6 height 55
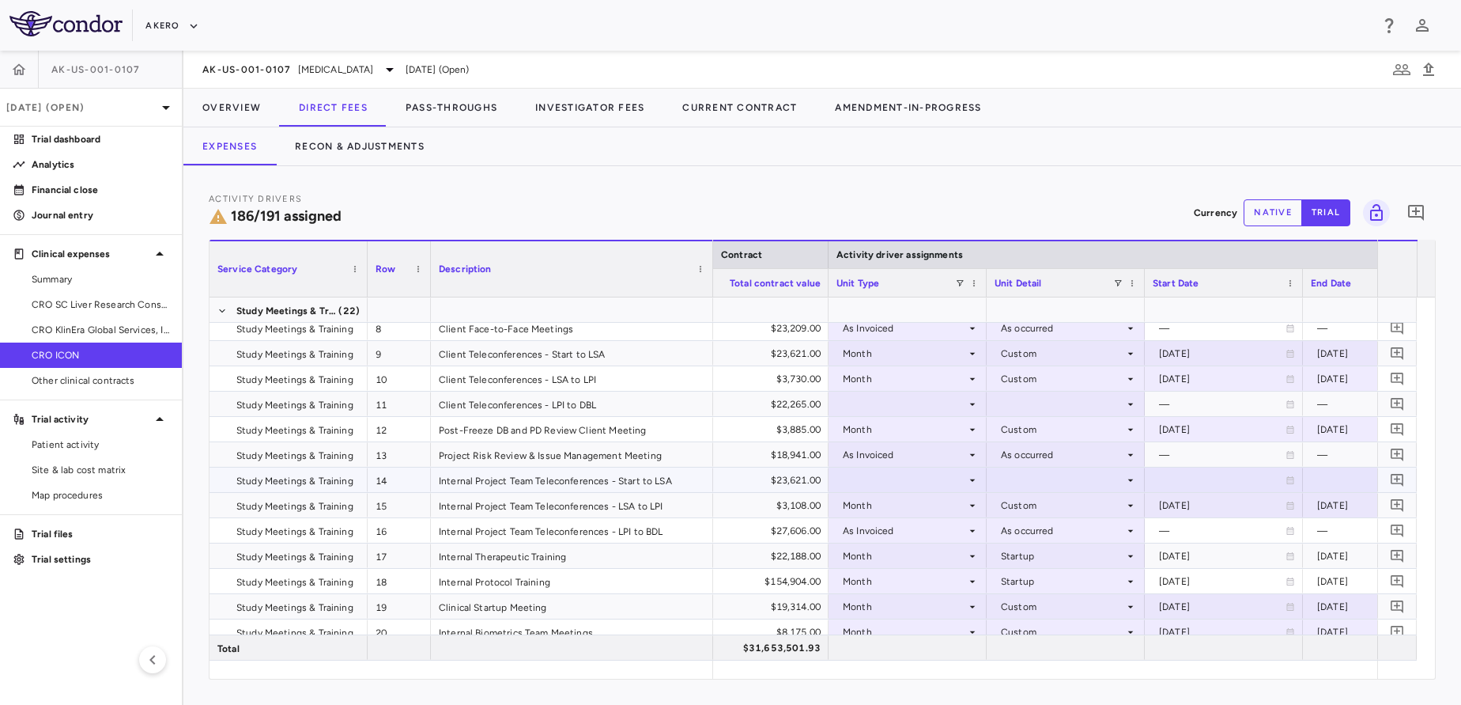
scroll to position [236, 0]
